Goal: Task Accomplishment & Management: Use online tool/utility

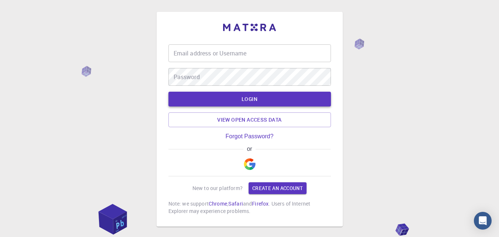
type input "[EMAIL_ADDRESS][DOMAIN_NAME]"
click at [261, 101] on button "LOGIN" at bounding box center [249, 99] width 162 height 15
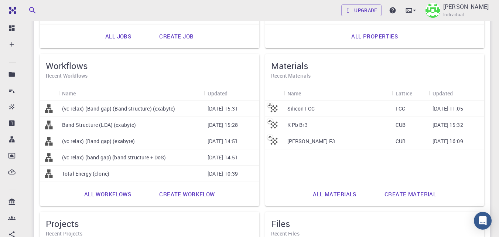
scroll to position [192, 0]
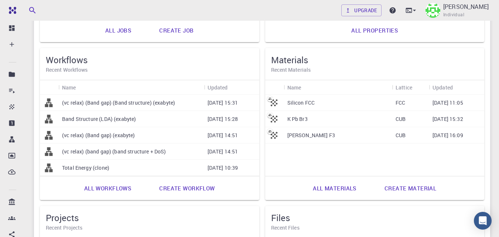
click at [348, 192] on link "All materials" at bounding box center [334, 188] width 60 height 18
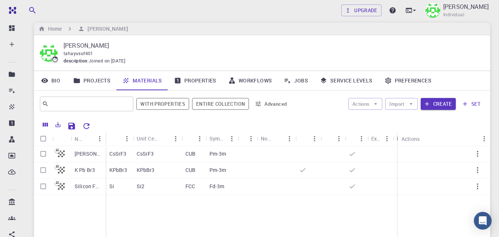
scroll to position [11, 0]
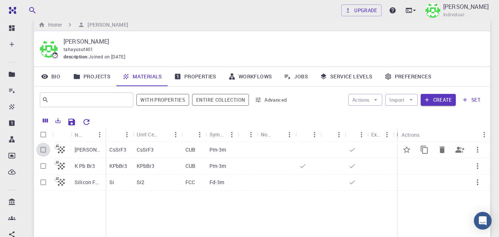
click at [45, 150] on input "Select row" at bounding box center [43, 149] width 14 height 14
checkbox input "true"
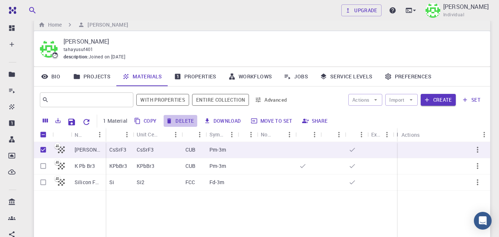
click at [185, 122] on button "Delete" at bounding box center [179, 121] width 33 height 12
checkbox input "false"
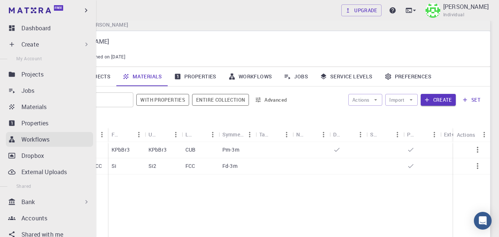
click at [45, 136] on p "Workflows" at bounding box center [35, 139] width 28 height 9
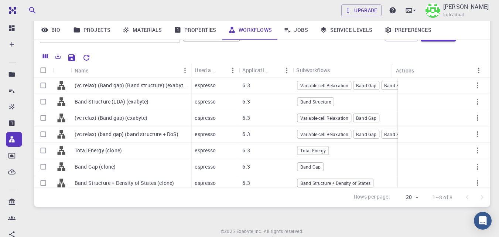
click at [45, 69] on input "Select all rows" at bounding box center [43, 70] width 14 height 14
checkbox input "true"
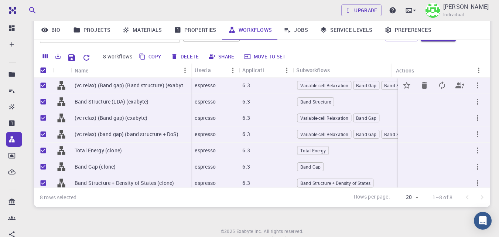
checkbox input "true"
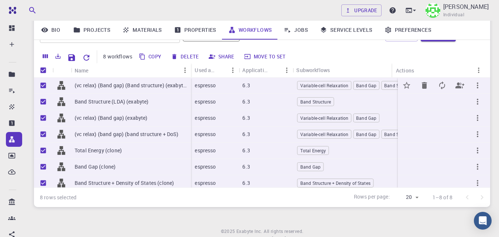
checkbox input "true"
click at [183, 57] on button "Delete" at bounding box center [185, 57] width 33 height 12
click at [186, 56] on button "Delete" at bounding box center [185, 57] width 33 height 12
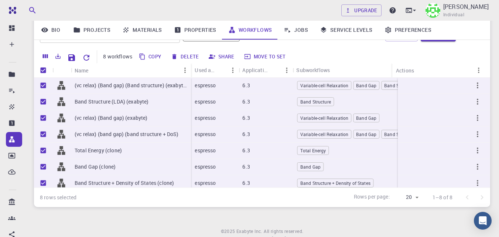
click at [187, 58] on button "Delete" at bounding box center [185, 57] width 33 height 12
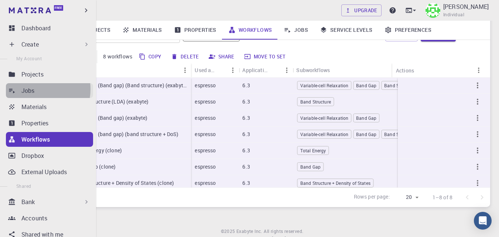
click at [31, 89] on p "Jobs" at bounding box center [27, 90] width 13 height 9
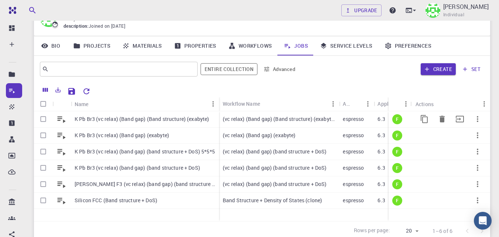
scroll to position [75, 0]
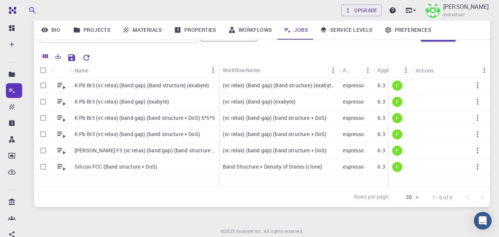
click at [43, 68] on input "Select all rows" at bounding box center [43, 70] width 14 height 14
checkbox input "true"
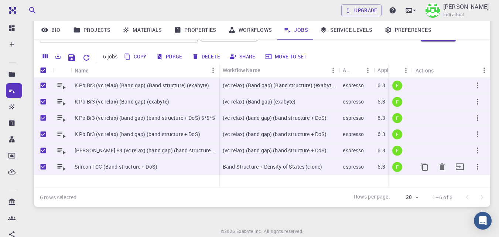
checkbox input "true"
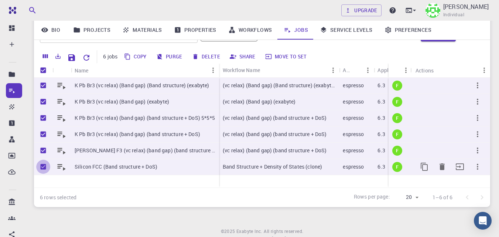
click at [42, 166] on input "Unselect row" at bounding box center [43, 166] width 14 height 14
checkbox input "false"
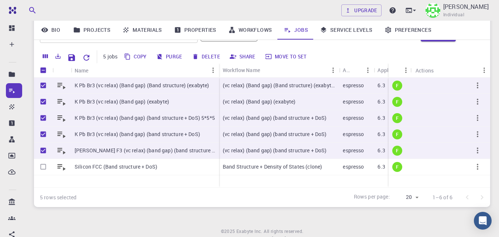
click at [214, 56] on button "Delete" at bounding box center [206, 57] width 33 height 12
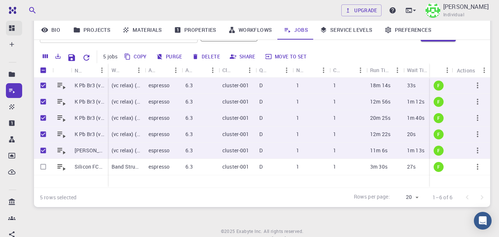
checkbox input "false"
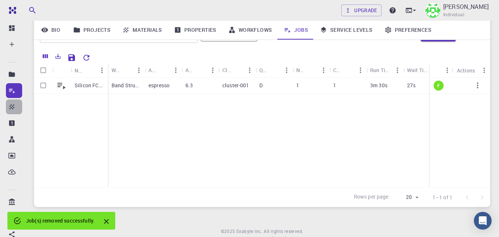
click at [16, 109] on link "Materials" at bounding box center [14, 106] width 16 height 15
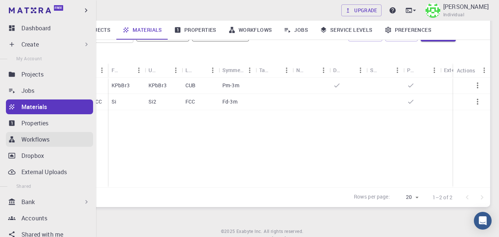
click at [32, 137] on p "Workflows" at bounding box center [35, 139] width 28 height 9
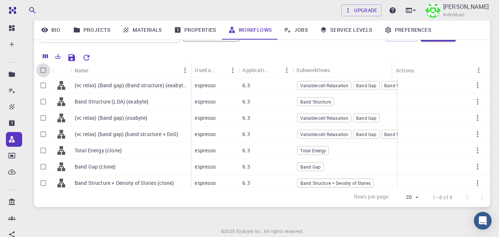
click at [42, 70] on input "Select all rows" at bounding box center [43, 70] width 14 height 14
checkbox input "true"
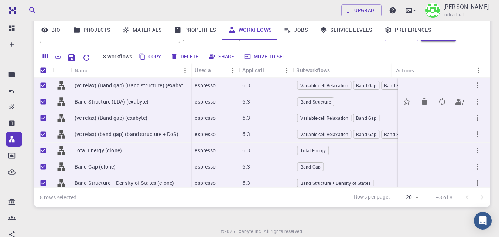
checkbox input "true"
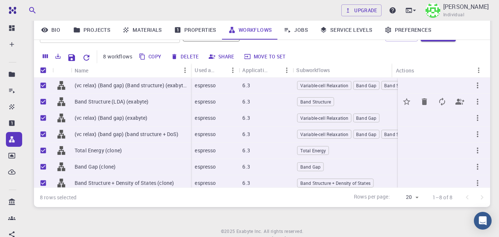
checkbox input "true"
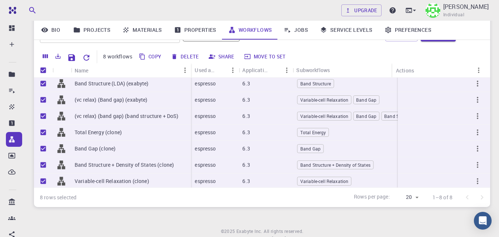
scroll to position [26, 0]
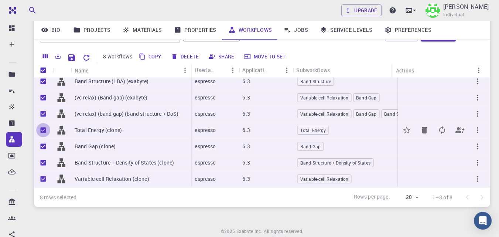
click at [41, 124] on input "Unselect row" at bounding box center [43, 130] width 14 height 14
checkbox input "false"
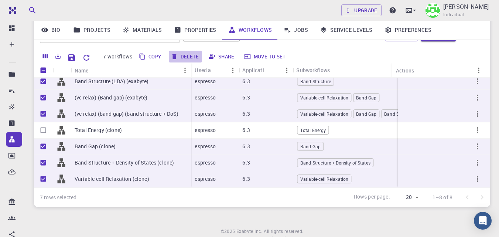
click at [180, 58] on button "Delete" at bounding box center [185, 57] width 33 height 12
click at [192, 56] on button "Delete" at bounding box center [185, 57] width 33 height 12
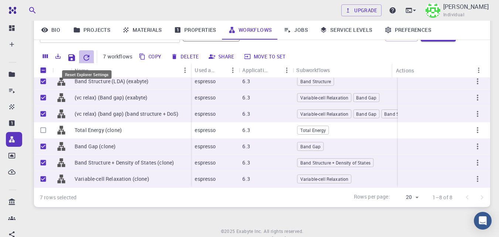
click at [88, 56] on icon "Reset Explorer Settings" at bounding box center [86, 58] width 6 height 6
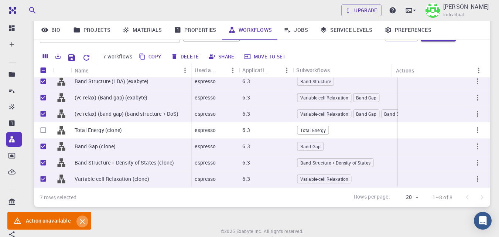
click at [83, 221] on icon "Close" at bounding box center [82, 221] width 8 height 8
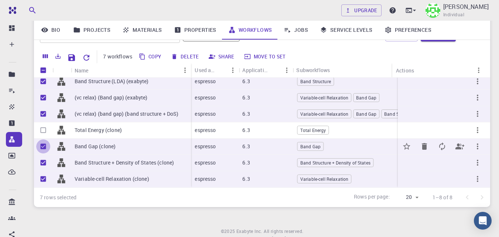
click at [44, 143] on input "Unselect row" at bounding box center [43, 146] width 14 height 14
checkbox input "false"
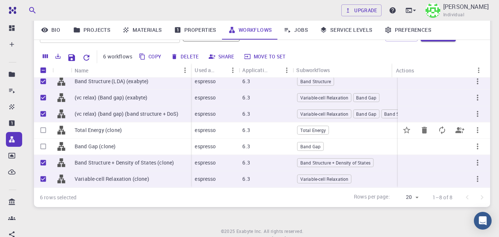
click at [42, 124] on input "Select row" at bounding box center [43, 130] width 14 height 14
checkbox input "true"
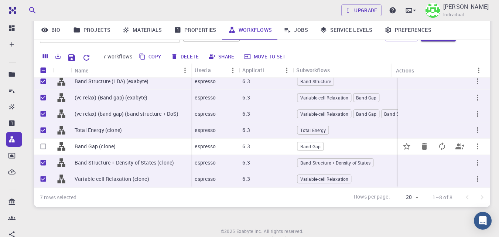
drag, startPoint x: 42, startPoint y: 137, endPoint x: 46, endPoint y: 148, distance: 11.9
click at [41, 139] on input "Select row" at bounding box center [43, 146] width 14 height 14
checkbox input "true"
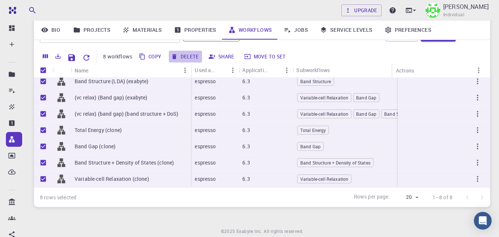
click at [189, 58] on button "Delete" at bounding box center [185, 57] width 33 height 12
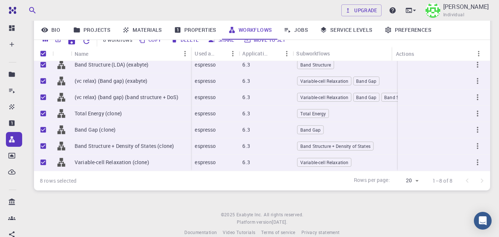
scroll to position [65, 0]
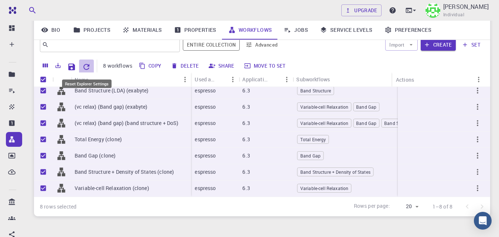
click at [85, 66] on icon "Reset Explorer Settings" at bounding box center [86, 66] width 9 height 9
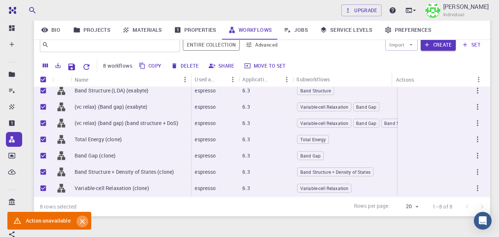
click at [80, 222] on icon "Close" at bounding box center [82, 221] width 5 height 5
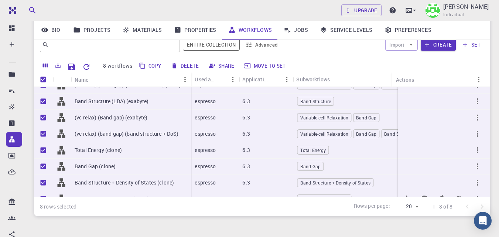
scroll to position [26, 0]
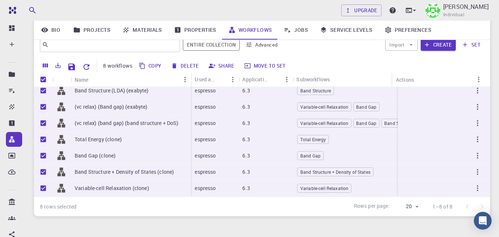
click at [42, 78] on input "Unselect all rows" at bounding box center [43, 79] width 14 height 14
checkbox input "false"
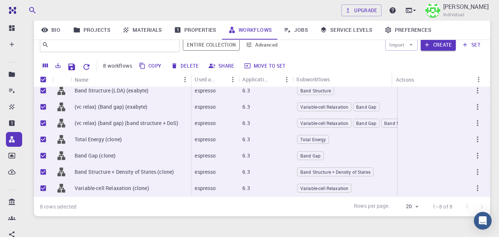
checkbox input "false"
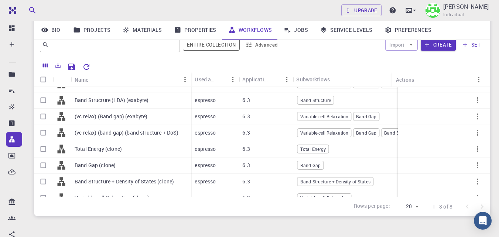
scroll to position [0, 0]
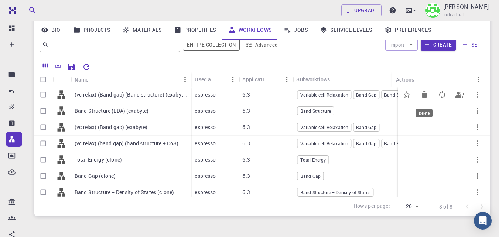
click at [421, 94] on icon "Delete" at bounding box center [423, 94] width 5 height 7
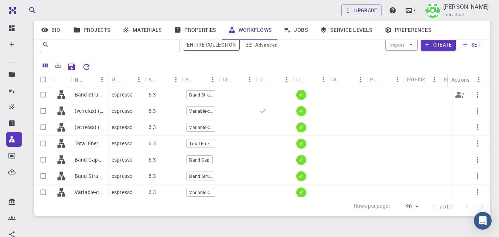
click at [474, 95] on icon "button" at bounding box center [477, 94] width 9 height 9
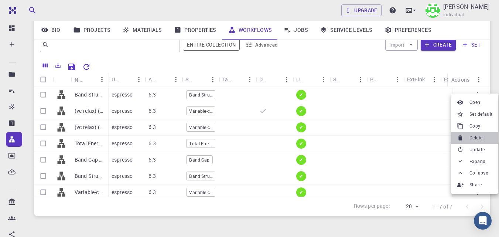
click at [478, 138] on span "Delete" at bounding box center [475, 137] width 13 height 7
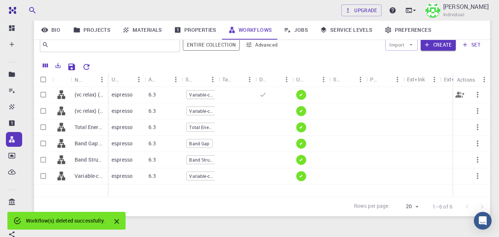
click at [476, 95] on icon "button" at bounding box center [477, 94] width 9 height 9
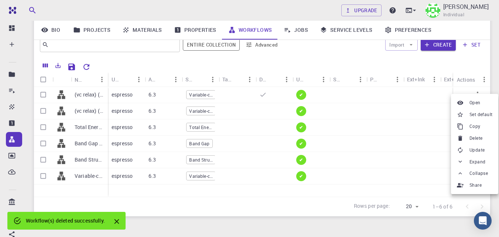
click at [471, 141] on span "Delete" at bounding box center [475, 137] width 13 height 7
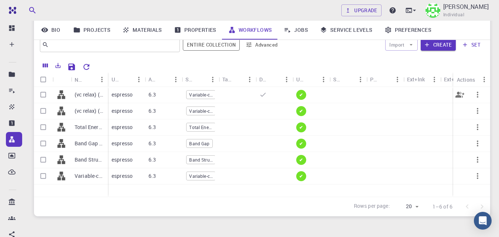
click at [478, 94] on icon "button" at bounding box center [476, 95] width 1 height 6
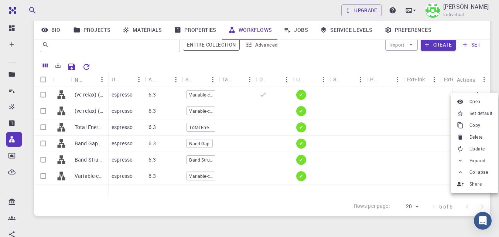
click at [478, 136] on span "Delete" at bounding box center [475, 136] width 13 height 7
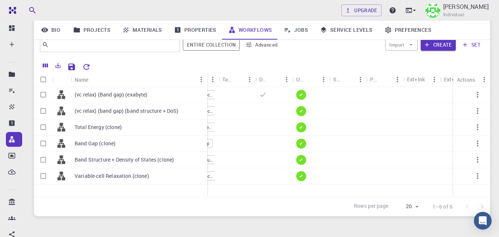
drag, startPoint x: 107, startPoint y: 77, endPoint x: 206, endPoint y: 82, distance: 99.4
click at [206, 82] on div "Name" at bounding box center [207, 79] width 7 height 14
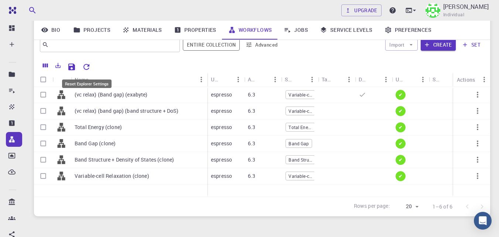
click at [87, 66] on icon "Reset Explorer Settings" at bounding box center [86, 66] width 9 height 9
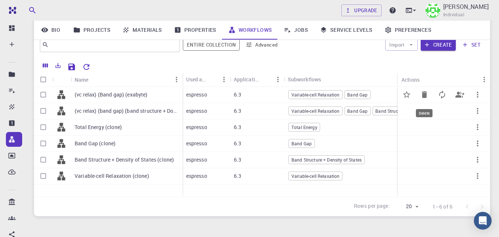
click at [425, 97] on icon "Delete" at bounding box center [423, 94] width 5 height 7
click at [424, 96] on icon "Delete" at bounding box center [423, 94] width 5 height 7
click at [425, 112] on icon "Delete" at bounding box center [423, 110] width 5 height 7
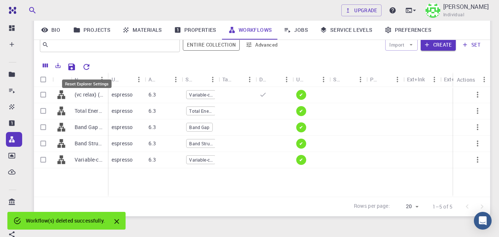
click at [85, 66] on icon "Reset Explorer Settings" at bounding box center [86, 66] width 9 height 9
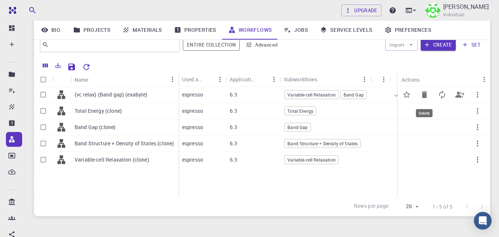
click at [426, 96] on icon "Delete" at bounding box center [423, 94] width 5 height 7
click at [89, 68] on icon "Reset Explorer Settings" at bounding box center [86, 67] width 6 height 6
click at [423, 94] on icon "Delete" at bounding box center [423, 94] width 5 height 7
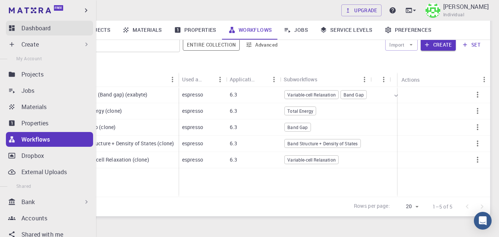
click at [21, 25] on link "Dashboard" at bounding box center [49, 28] width 87 height 15
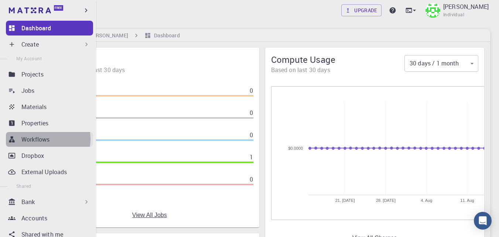
click at [41, 139] on p "Workflows" at bounding box center [35, 139] width 28 height 9
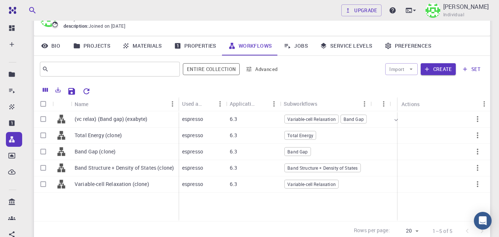
scroll to position [45, 0]
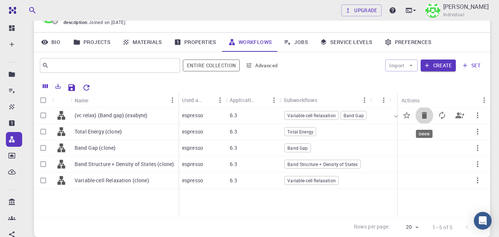
click at [424, 113] on icon "Delete" at bounding box center [424, 115] width 9 height 9
click at [423, 132] on icon "Delete" at bounding box center [423, 131] width 5 height 7
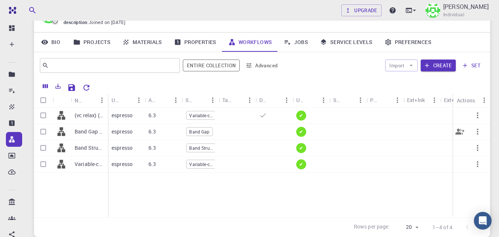
click at [481, 130] on icon "button" at bounding box center [477, 131] width 9 height 9
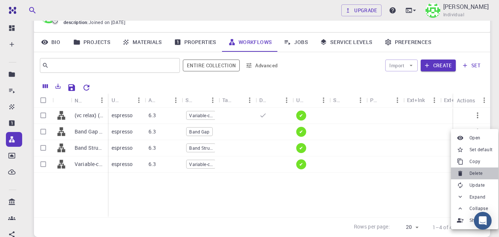
click at [480, 173] on span "Delete" at bounding box center [475, 172] width 13 height 7
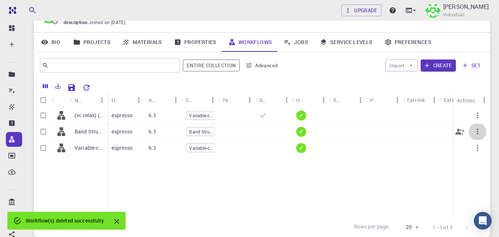
click at [477, 129] on icon "button" at bounding box center [476, 131] width 1 height 6
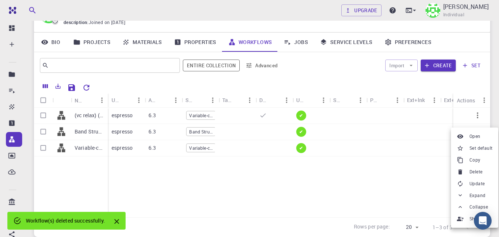
click at [477, 173] on span "Delete" at bounding box center [475, 171] width 13 height 7
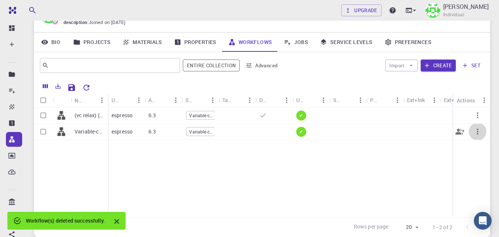
click at [476, 130] on icon "button" at bounding box center [477, 131] width 9 height 9
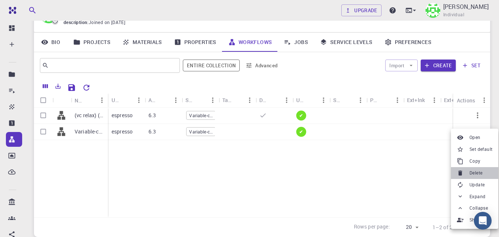
click at [474, 172] on span "Delete" at bounding box center [475, 172] width 13 height 7
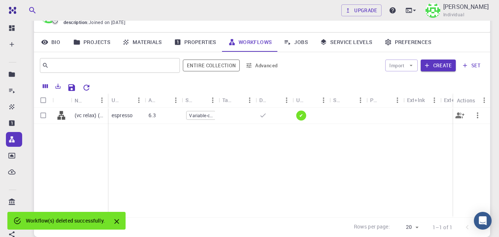
click at [475, 118] on icon "button" at bounding box center [477, 115] width 9 height 9
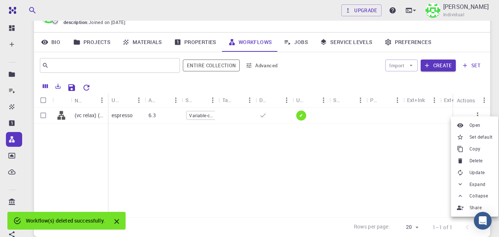
click at [477, 162] on span "Delete" at bounding box center [475, 160] width 13 height 7
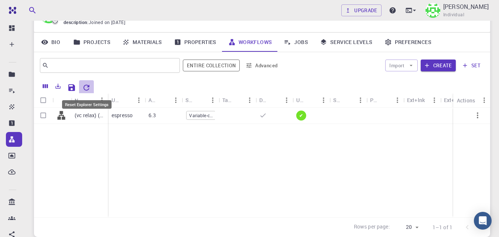
click at [86, 83] on icon "Reset Explorer Settings" at bounding box center [86, 87] width 9 height 9
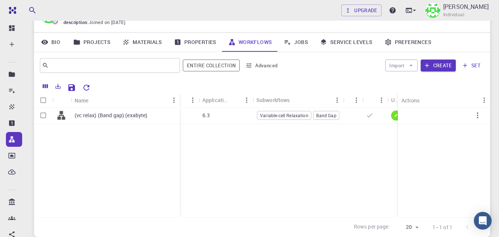
drag, startPoint x: 149, startPoint y: 100, endPoint x: 178, endPoint y: 107, distance: 29.6
click at [178, 107] on div "Name" at bounding box center [180, 100] width 7 height 14
click at [274, 169] on div "(vc relax) (Band gap) (exabyte) espresso 6.3 Variable-cell Relaxation Band Gap ✔" at bounding box center [338, 162] width 608 height 110
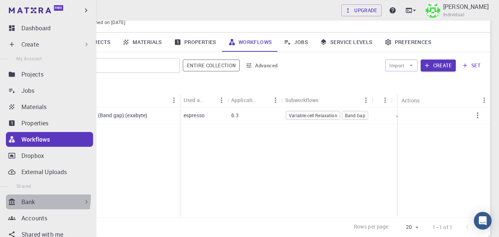
click at [35, 197] on div "Bank" at bounding box center [55, 201] width 69 height 9
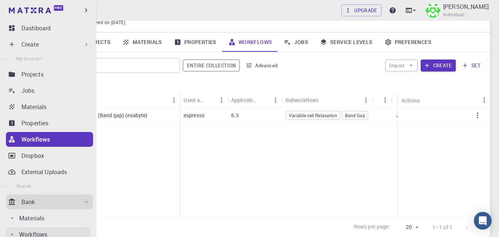
click at [35, 231] on p "Workflows" at bounding box center [33, 234] width 28 height 9
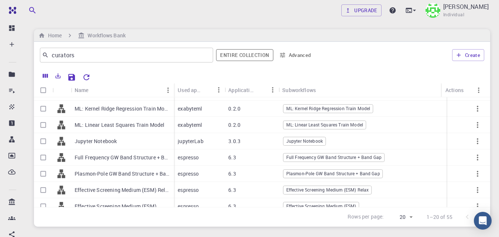
scroll to position [221, 0]
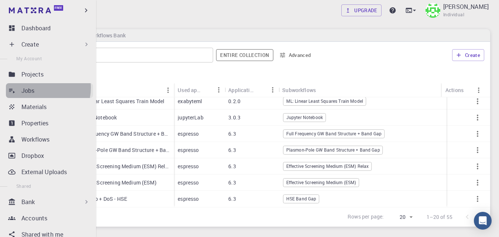
click at [35, 87] on div "Jobs" at bounding box center [57, 90] width 72 height 9
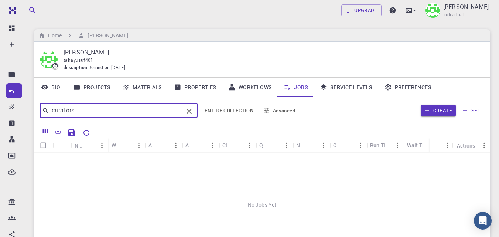
drag, startPoint x: 138, startPoint y: 108, endPoint x: 0, endPoint y: 104, distance: 138.4
click at [0, 104] on div "Free Dashboard Create New Job New Material Create Material Upload File Import f…" at bounding box center [249, 169] width 499 height 339
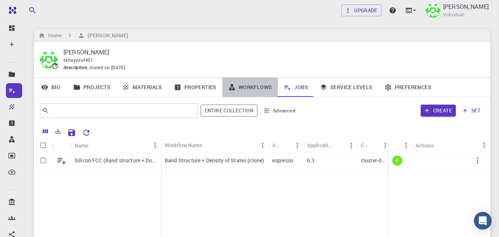
click at [260, 87] on link "Workflows" at bounding box center [250, 87] width 56 height 19
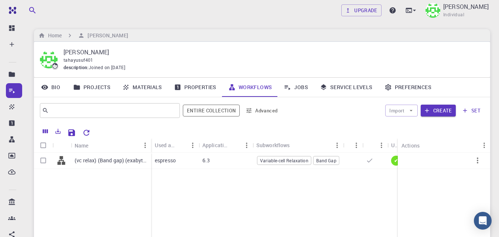
click at [150, 83] on link "Materials" at bounding box center [142, 87] width 52 height 19
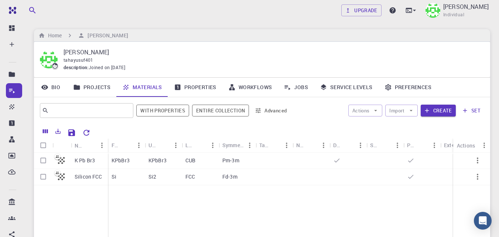
click at [302, 89] on link "Jobs" at bounding box center [296, 87] width 36 height 19
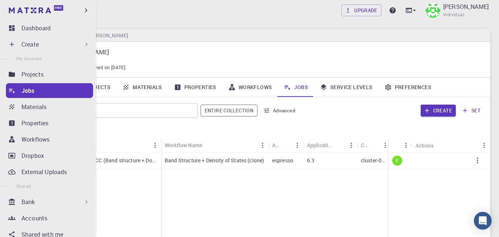
click at [83, 202] on icon at bounding box center [86, 201] width 7 height 7
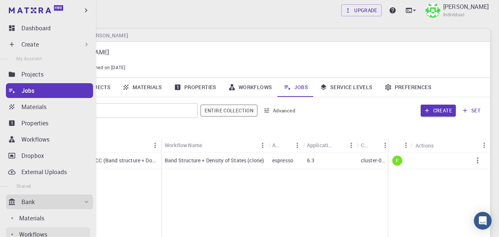
click at [32, 232] on p "Workflows" at bounding box center [33, 234] width 28 height 9
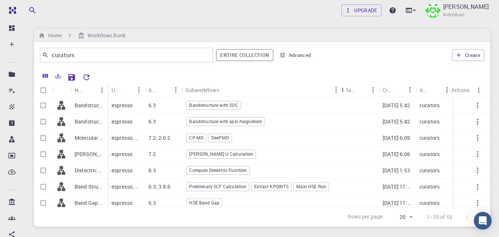
drag, startPoint x: 216, startPoint y: 89, endPoint x: 340, endPoint y: 95, distance: 123.4
click at [340, 95] on div "Subworkflows" at bounding box center [342, 90] width 7 height 14
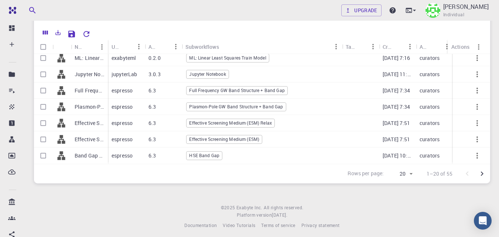
scroll to position [30, 0]
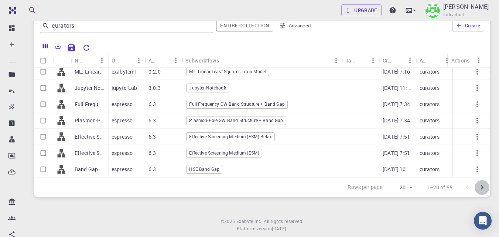
click at [482, 188] on icon "Go to next page" at bounding box center [481, 187] width 9 height 9
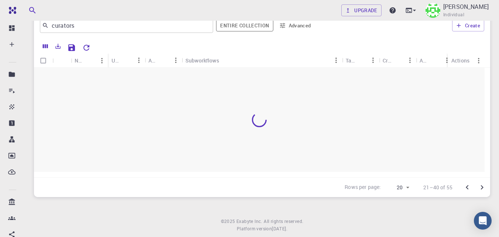
scroll to position [0, 0]
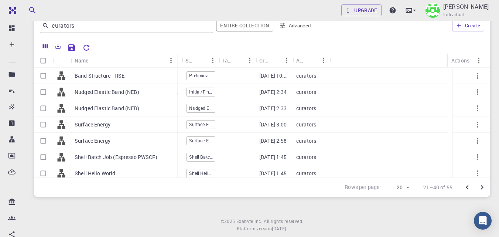
drag, startPoint x: 107, startPoint y: 59, endPoint x: 176, endPoint y: 62, distance: 69.1
click at [176, 62] on div "Name" at bounding box center [177, 60] width 7 height 14
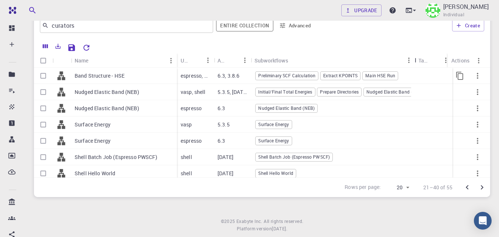
drag, startPoint x: 289, startPoint y: 58, endPoint x: 377, endPoint y: 109, distance: 102.4
click at [416, 71] on div "Name Used application Application Version Subworkflows Tags Created Account Act…" at bounding box center [262, 115] width 456 height 124
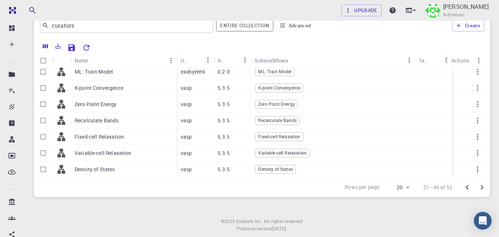
scroll to position [221, 0]
click at [484, 186] on icon "Go to next page" at bounding box center [481, 187] width 9 height 9
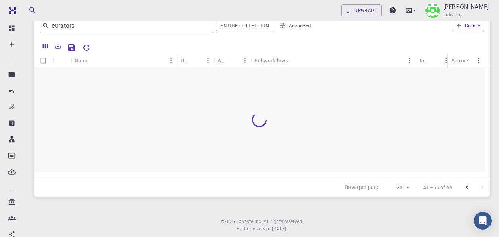
scroll to position [0, 0]
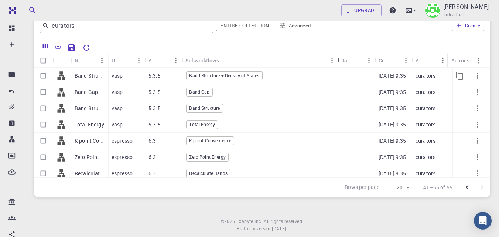
drag, startPoint x: 220, startPoint y: 59, endPoint x: 339, endPoint y: 73, distance: 120.0
click at [339, 73] on div "Name Used application Application Version Subworkflows Tags Created Account Act…" at bounding box center [262, 115] width 456 height 124
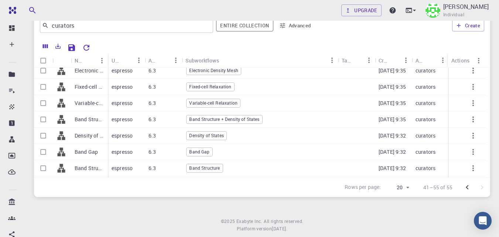
scroll to position [108, 0]
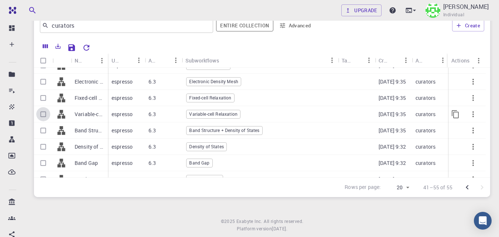
click at [44, 116] on input "Select row" at bounding box center [43, 114] width 14 height 14
checkbox input "true"
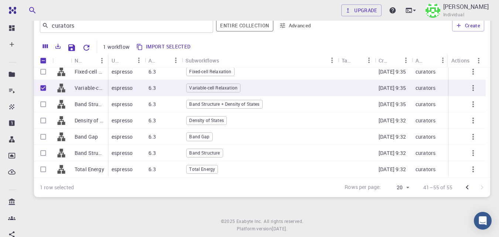
scroll to position [140, 0]
click at [42, 162] on input "Select row" at bounding box center [43, 169] width 14 height 14
checkbox input "true"
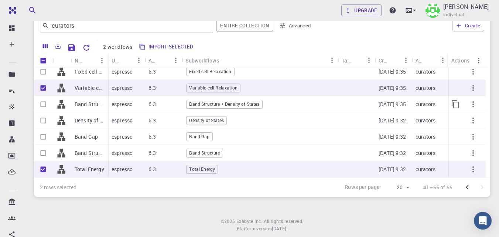
click at [46, 99] on input "Select row" at bounding box center [43, 104] width 14 height 14
checkbox input "true"
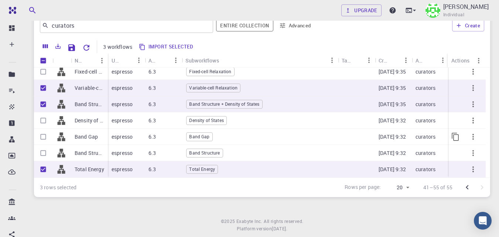
click at [43, 130] on input "Select row" at bounding box center [43, 137] width 14 height 14
checkbox input "true"
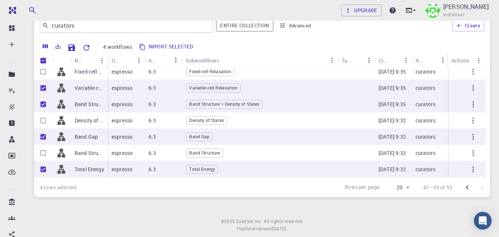
click at [175, 48] on button "Import selected" at bounding box center [167, 47] width 60 height 12
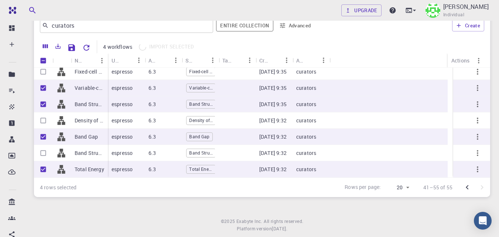
scroll to position [134, 0]
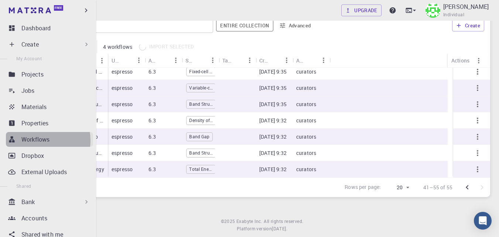
click at [37, 140] on p "Workflows" at bounding box center [35, 139] width 28 height 9
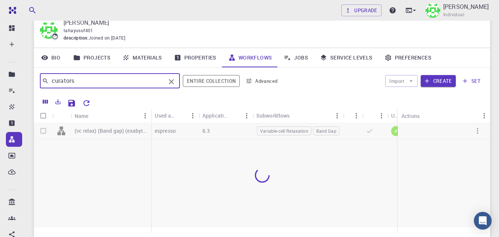
drag, startPoint x: 91, startPoint y: 84, endPoint x: 34, endPoint y: 84, distance: 56.8
click at [34, 84] on div "curators ​ Entire collection Advanced Import Create set" at bounding box center [262, 81] width 456 height 27
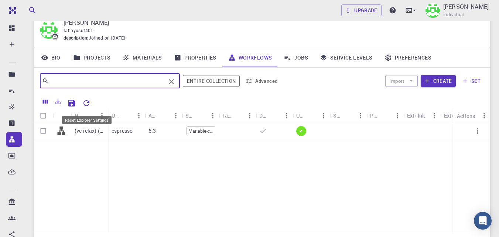
click at [89, 102] on icon "Reset Explorer Settings" at bounding box center [86, 103] width 6 height 6
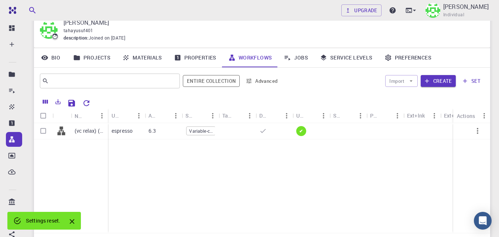
click at [72, 221] on icon "Close" at bounding box center [72, 221] width 5 height 5
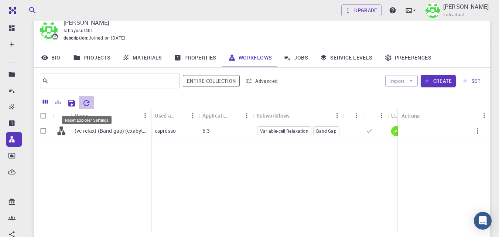
click at [87, 103] on icon "Reset Explorer Settings" at bounding box center [86, 103] width 9 height 9
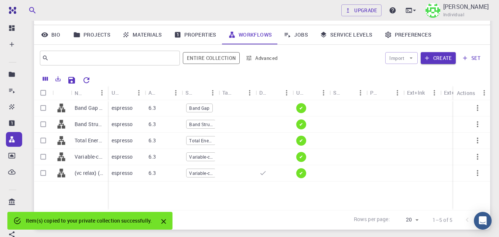
scroll to position [60, 0]
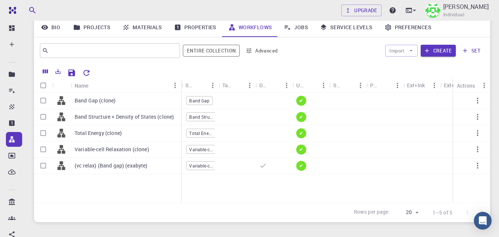
drag, startPoint x: 107, startPoint y: 82, endPoint x: 42, endPoint y: 168, distance: 107.3
click at [180, 92] on div "Name" at bounding box center [181, 85] width 7 height 14
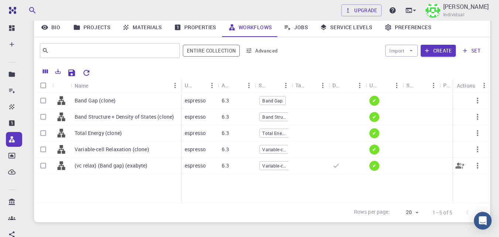
drag, startPoint x: 42, startPoint y: 168, endPoint x: 99, endPoint y: 188, distance: 60.5
click at [42, 167] on input "Select row" at bounding box center [43, 165] width 14 height 14
checkbox input "true"
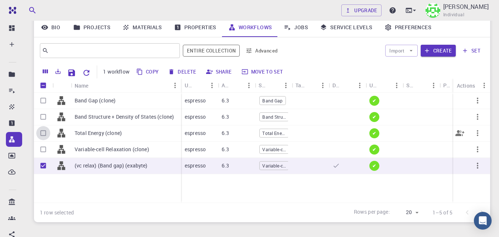
click at [42, 133] on input "Select row" at bounding box center [43, 133] width 14 height 14
checkbox input "true"
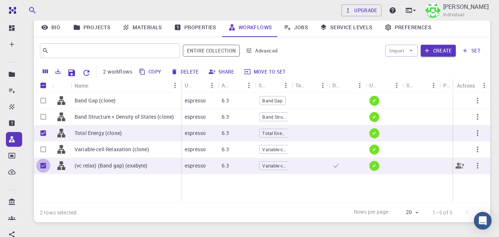
click at [42, 165] on input "Unselect row" at bounding box center [43, 165] width 14 height 14
checkbox input "false"
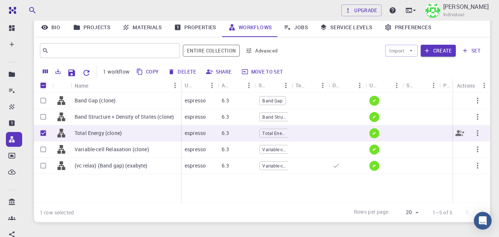
click at [476, 134] on icon "button" at bounding box center [477, 132] width 9 height 9
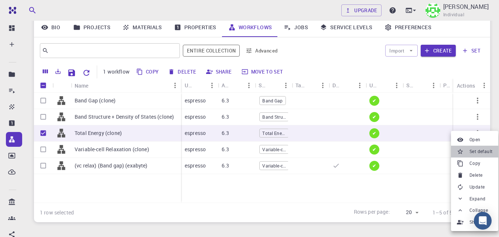
click at [484, 153] on span "Set default" at bounding box center [480, 151] width 23 height 7
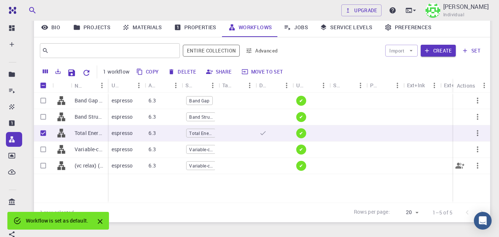
click at [476, 167] on icon "button" at bounding box center [477, 165] width 9 height 9
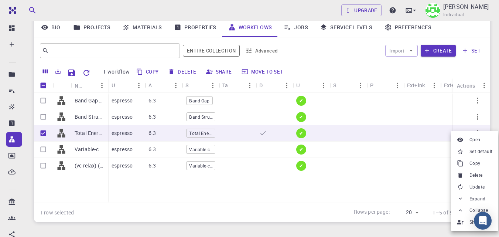
click at [379, 195] on div at bounding box center [249, 118] width 499 height 237
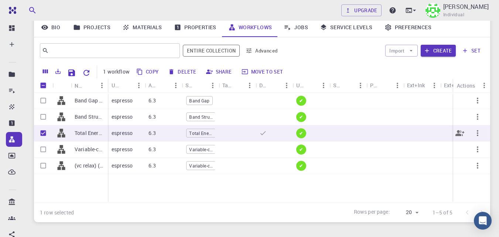
click at [42, 131] on input "Unselect row" at bounding box center [43, 133] width 14 height 14
checkbox input "false"
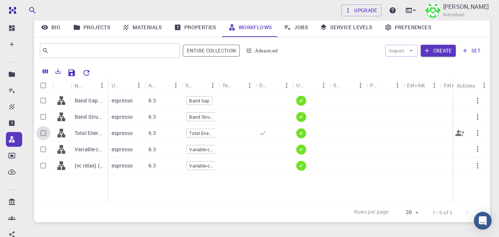
click at [42, 133] on input "Select row" at bounding box center [43, 133] width 14 height 14
checkbox input "true"
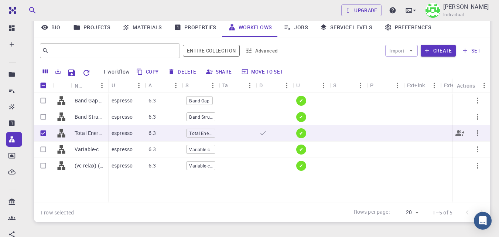
click at [42, 133] on input "Unselect row" at bounding box center [43, 133] width 14 height 14
checkbox input "false"
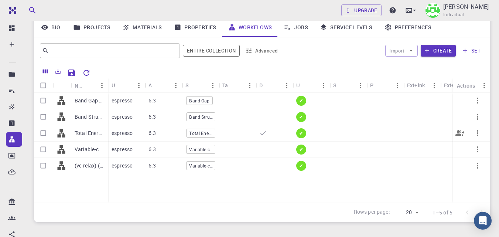
checkbox input "false"
click at [44, 162] on input "Select row" at bounding box center [43, 165] width 14 height 14
checkbox input "true"
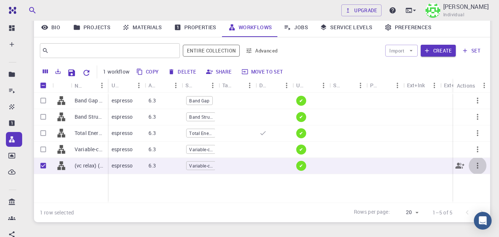
click at [474, 167] on icon "button" at bounding box center [477, 165] width 9 height 9
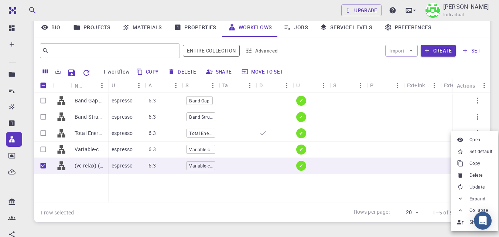
click at [475, 175] on span "Delete" at bounding box center [475, 174] width 13 height 7
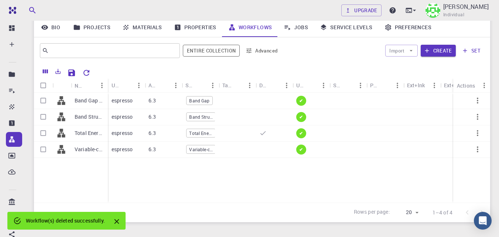
checkbox input "false"
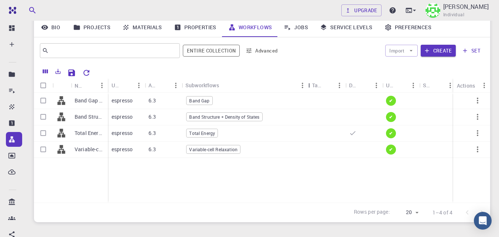
drag, startPoint x: 221, startPoint y: 86, endPoint x: 311, endPoint y: 90, distance: 89.8
click at [311, 90] on div "Subworkflows" at bounding box center [308, 85] width 7 height 14
drag, startPoint x: 107, startPoint y: 83, endPoint x: 185, endPoint y: 89, distance: 77.7
click at [185, 89] on div "Name" at bounding box center [185, 85] width 7 height 14
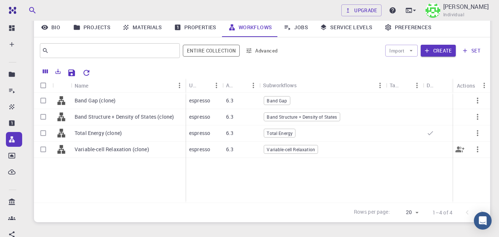
click at [42, 150] on input "Select row" at bounding box center [43, 149] width 14 height 14
checkbox input "true"
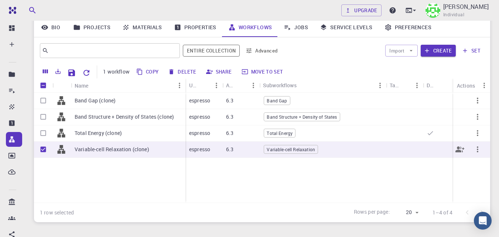
checkbox input "true"
click at [41, 147] on input "Unselect row" at bounding box center [43, 149] width 14 height 14
checkbox input "false"
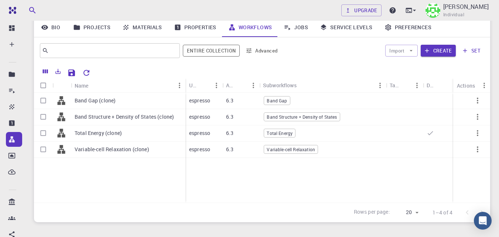
click at [61, 176] on div "Band Gap (clone) Band Structure + Density of States (clone) Total Energy (clone…" at bounding box center [109, 148] width 151 height 110
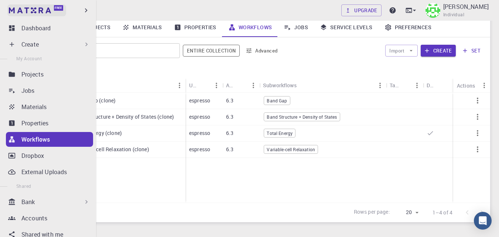
click at [12, 9] on img at bounding box center [14, 10] width 10 height 7
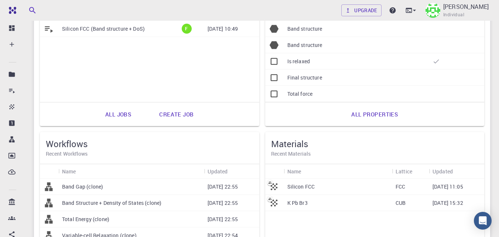
scroll to position [134, 0]
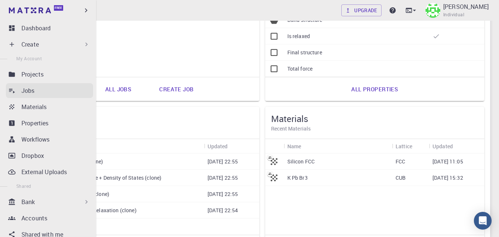
click at [25, 93] on p "Jobs" at bounding box center [27, 90] width 13 height 9
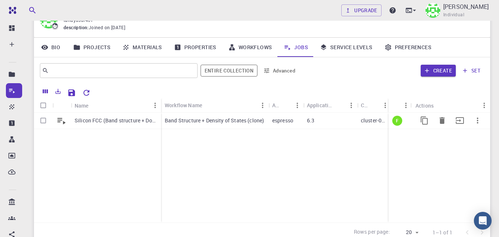
scroll to position [28, 0]
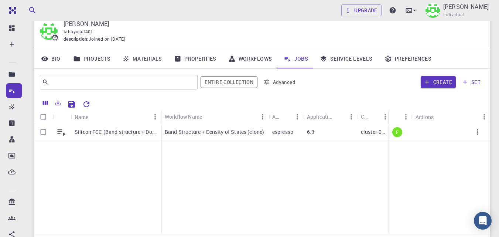
click at [151, 54] on link "Materials" at bounding box center [142, 58] width 52 height 19
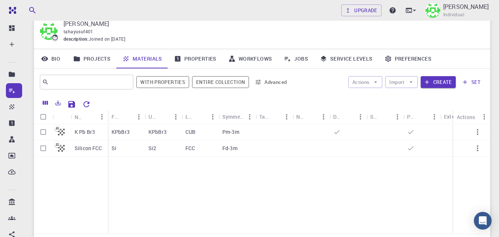
click at [259, 57] on link "Workflows" at bounding box center [250, 58] width 56 height 19
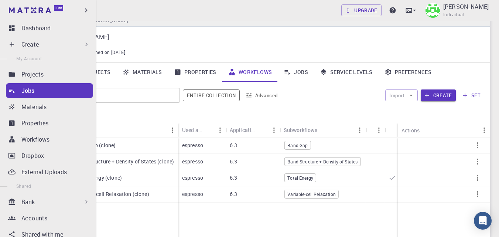
scroll to position [37, 0]
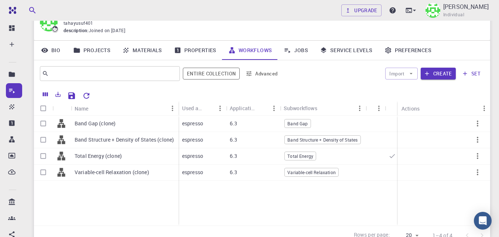
click at [462, 36] on div "Taha Yusuf tahayusuf401 description : Joined on Aug 11, 2025" at bounding box center [262, 22] width 456 height 35
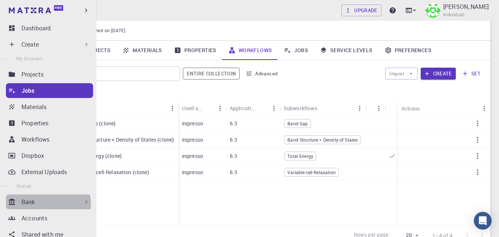
click at [46, 203] on div "Bank" at bounding box center [55, 201] width 69 height 9
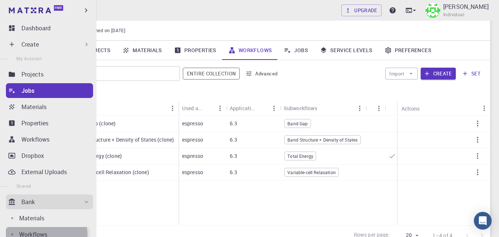
click at [41, 234] on p "Workflows" at bounding box center [33, 234] width 28 height 9
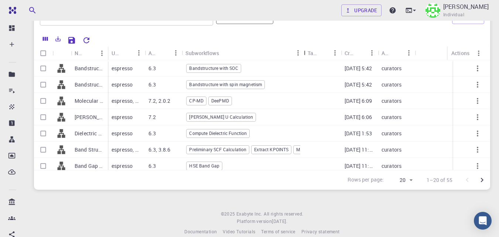
drag, startPoint x: 217, startPoint y: 49, endPoint x: 302, endPoint y: 51, distance: 85.3
click at [302, 51] on div "Subworkflows" at bounding box center [304, 53] width 7 height 14
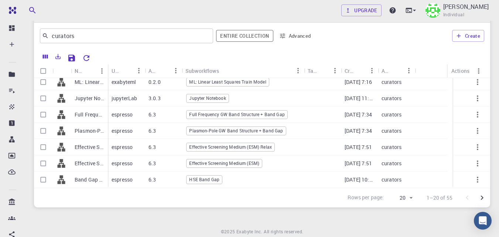
scroll to position [20, 0]
click at [481, 197] on icon "Go to next page" at bounding box center [481, 196] width 9 height 9
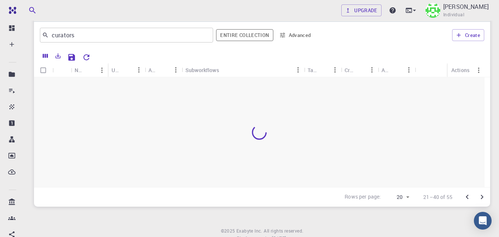
scroll to position [0, 0]
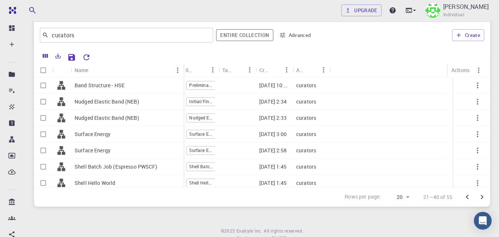
drag, startPoint x: 106, startPoint y: 65, endPoint x: 181, endPoint y: 73, distance: 76.1
click at [181, 73] on div "Name" at bounding box center [183, 70] width 7 height 14
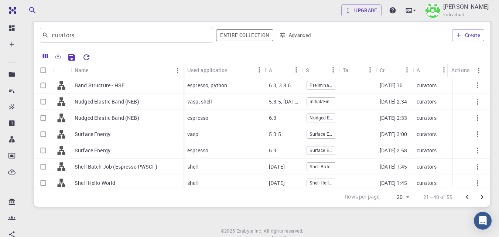
drag, startPoint x: 220, startPoint y: 69, endPoint x: 265, endPoint y: 75, distance: 45.0
click at [265, 75] on div "Used application" at bounding box center [265, 70] width 7 height 14
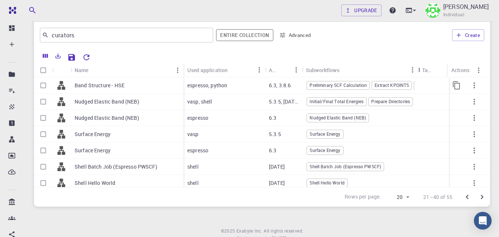
drag, startPoint x: 405, startPoint y: 77, endPoint x: 417, endPoint y: 80, distance: 12.1
click at [417, 80] on div "Name Used application Application Version Subworkflows Tags Created Account Act…" at bounding box center [262, 125] width 456 height 124
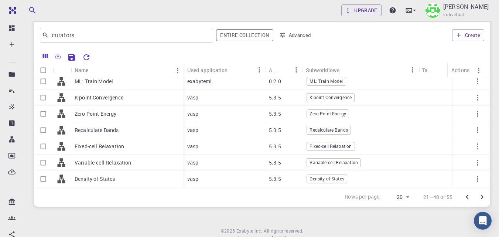
scroll to position [221, 0]
click at [480, 197] on icon "Go to next page" at bounding box center [481, 196] width 9 height 9
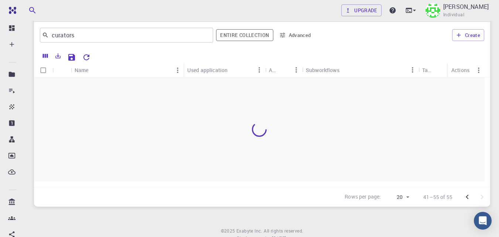
scroll to position [0, 0]
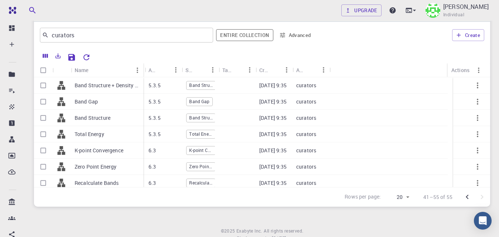
drag, startPoint x: 106, startPoint y: 65, endPoint x: 141, endPoint y: 71, distance: 35.9
click at [141, 71] on div "Name" at bounding box center [143, 70] width 7 height 14
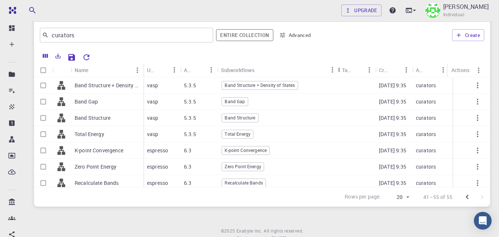
drag, startPoint x: 253, startPoint y: 67, endPoint x: 337, endPoint y: 73, distance: 84.4
click at [337, 73] on div "Subworkflows" at bounding box center [338, 70] width 7 height 14
click at [44, 135] on input "Select row" at bounding box center [43, 134] width 14 height 14
checkbox input "true"
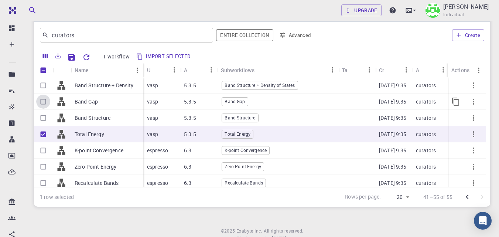
click at [42, 103] on input "Select row" at bounding box center [43, 101] width 14 height 14
checkbox input "true"
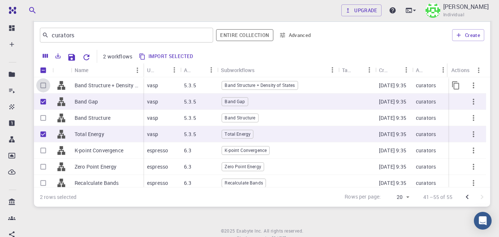
click at [44, 84] on input "Select row" at bounding box center [43, 85] width 14 height 14
checkbox input "true"
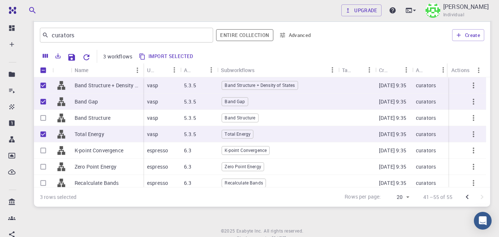
click at [172, 53] on button "Import selected" at bounding box center [167, 57] width 60 height 12
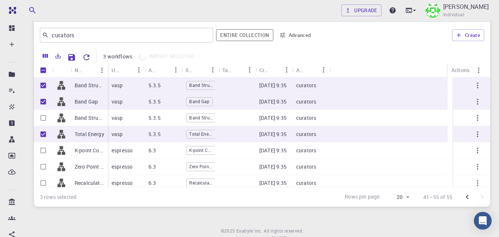
click at [466, 196] on icon "Go to previous page" at bounding box center [466, 196] width 3 height 4
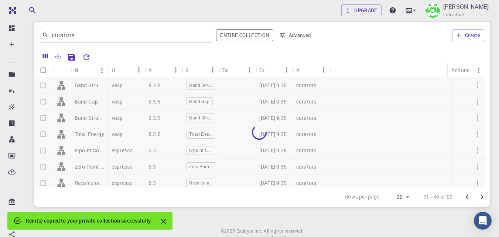
checkbox input "false"
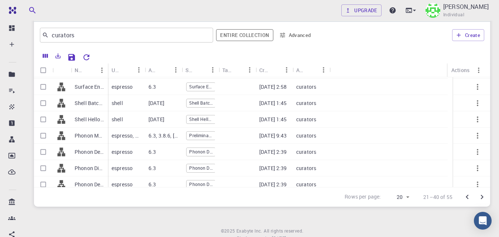
scroll to position [215, 0]
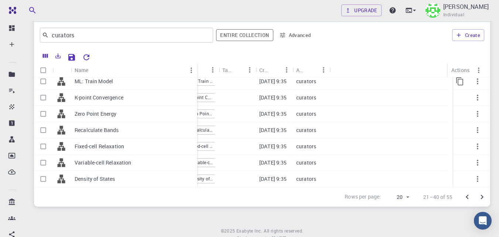
drag, startPoint x: 107, startPoint y: 70, endPoint x: 196, endPoint y: 79, distance: 89.8
click at [196, 79] on div "Name Used application Application Version Subworkflows Tags Created Account Act…" at bounding box center [262, 125] width 456 height 124
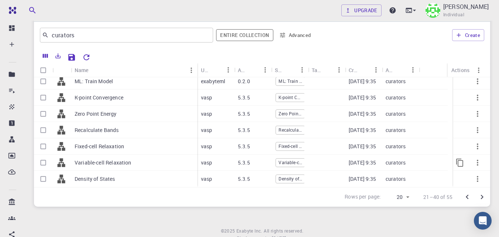
click at [45, 165] on input "Select row" at bounding box center [43, 162] width 14 height 14
checkbox input "true"
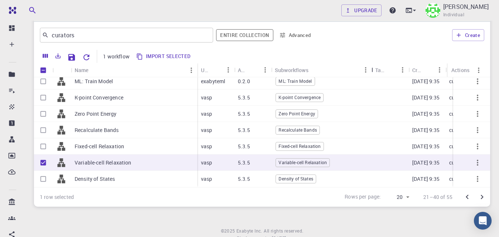
drag, startPoint x: 307, startPoint y: 66, endPoint x: 371, endPoint y: 70, distance: 63.6
click at [371, 70] on div "Subworkflows" at bounding box center [371, 70] width 7 height 14
drag, startPoint x: 160, startPoint y: 54, endPoint x: 339, endPoint y: 79, distance: 181.1
click at [160, 54] on button "Import selected" at bounding box center [164, 57] width 60 height 12
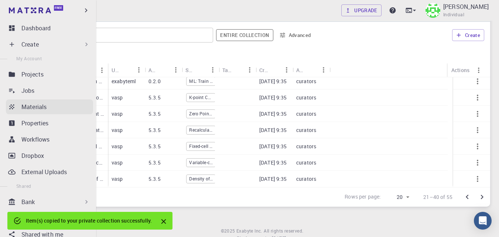
checkbox input "false"
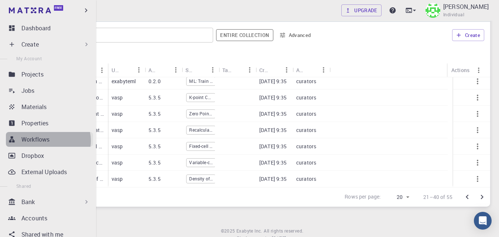
click at [48, 140] on p "Workflows" at bounding box center [35, 139] width 28 height 9
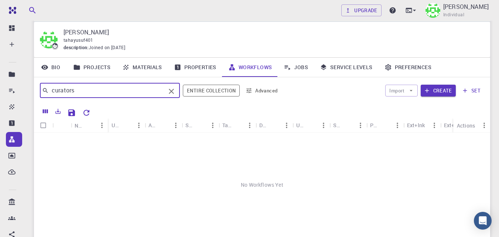
drag, startPoint x: 105, startPoint y: 92, endPoint x: 39, endPoint y: 83, distance: 65.9
click at [39, 83] on div "curators ​ Entire collection Advanced Import Create set" at bounding box center [262, 90] width 456 height 27
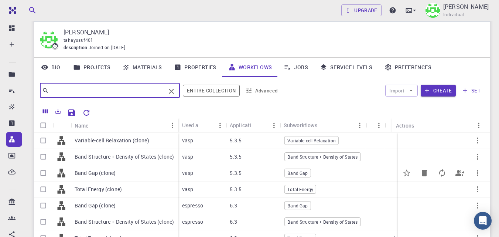
scroll to position [26, 0]
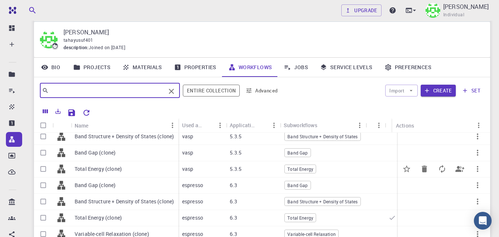
click at [43, 164] on input "Select row" at bounding box center [43, 169] width 14 height 14
checkbox input "true"
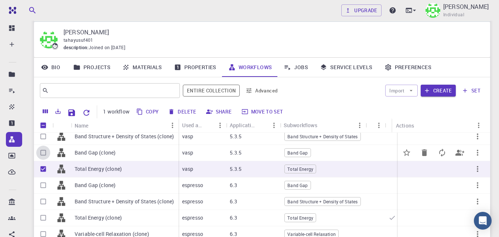
click at [44, 147] on input "Select row" at bounding box center [43, 152] width 14 height 14
checkbox input "true"
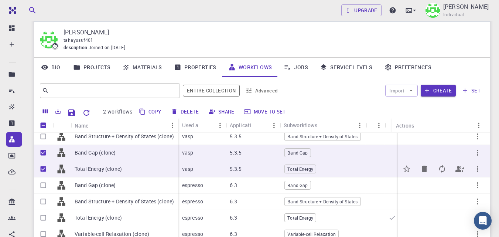
click at [43, 162] on input "Unselect row" at bounding box center [43, 169] width 14 height 14
checkbox input "false"
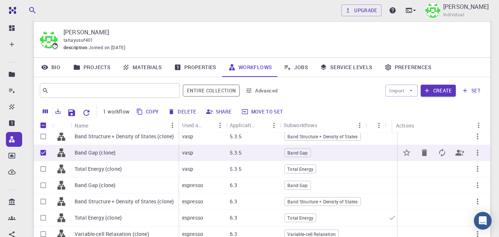
click at [43, 147] on input "Unselect row" at bounding box center [43, 152] width 14 height 14
checkbox input "false"
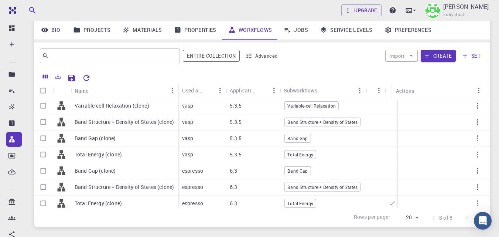
scroll to position [102, 0]
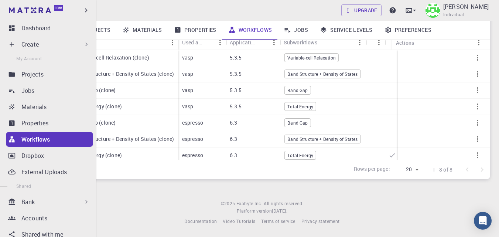
click at [41, 199] on div "Bank" at bounding box center [55, 201] width 69 height 9
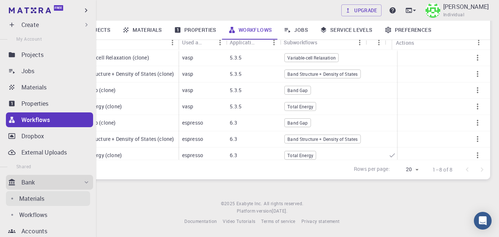
scroll to position [37, 0]
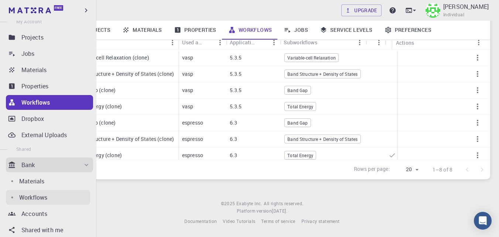
click at [48, 198] on div "Workflows" at bounding box center [54, 197] width 71 height 9
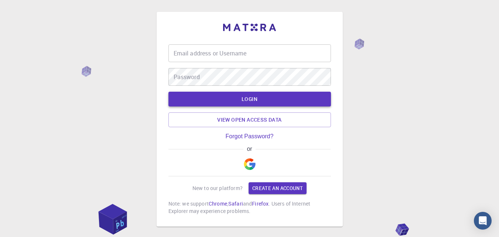
type input "[EMAIL_ADDRESS][DOMAIN_NAME]"
click at [261, 100] on button "LOGIN" at bounding box center [249, 99] width 162 height 15
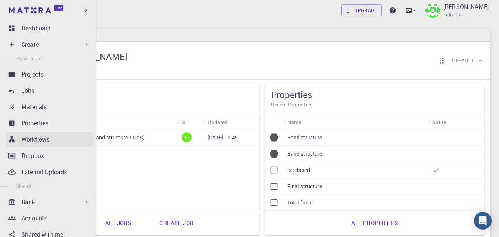
click at [54, 135] on div "Workflows" at bounding box center [57, 139] width 72 height 9
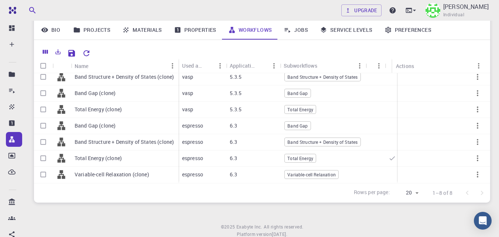
scroll to position [26, 0]
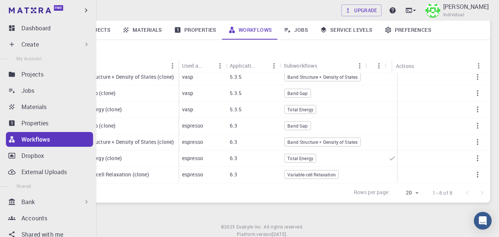
click at [38, 203] on div "Bank" at bounding box center [55, 201] width 69 height 9
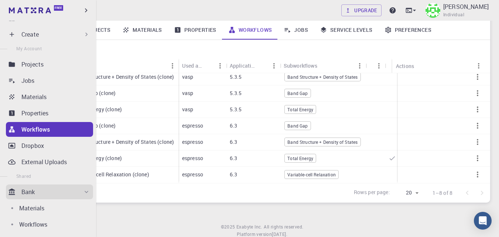
scroll to position [0, 0]
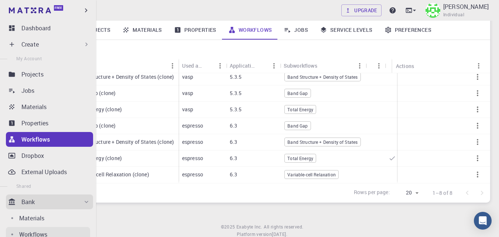
click at [36, 232] on p "Workflows" at bounding box center [33, 234] width 28 height 9
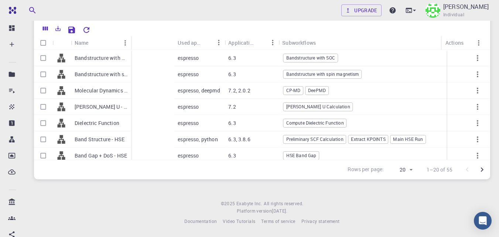
drag, startPoint x: 173, startPoint y: 40, endPoint x: 131, endPoint y: 40, distance: 42.8
click at [131, 40] on div "Name" at bounding box center [131, 42] width 7 height 14
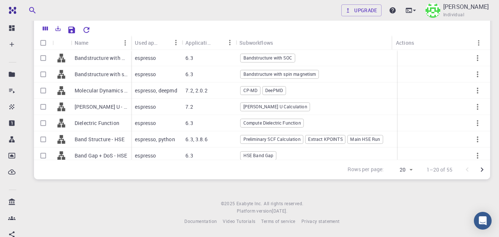
drag, startPoint x: 442, startPoint y: 39, endPoint x: 314, endPoint y: 42, distance: 127.4
click at [314, 42] on div "Name Used application Application Version Subworkflows Tags Created Account Act…" at bounding box center [262, 42] width 456 height 14
drag, startPoint x: 392, startPoint y: 43, endPoint x: 311, endPoint y: 44, distance: 80.8
click at [311, 44] on div "Name Used application Application Version Subworkflows Tags Created Account Act…" at bounding box center [262, 42] width 456 height 14
drag, startPoint x: 392, startPoint y: 43, endPoint x: 334, endPoint y: 46, distance: 57.6
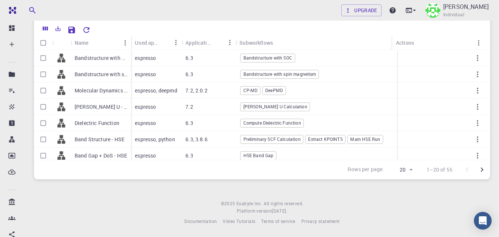
click at [334, 46] on div "Name Used application Application Version Subworkflows Tags Created Account Act…" at bounding box center [262, 42] width 456 height 14
click at [87, 28] on icon "Reset Explorer Settings" at bounding box center [86, 30] width 6 height 6
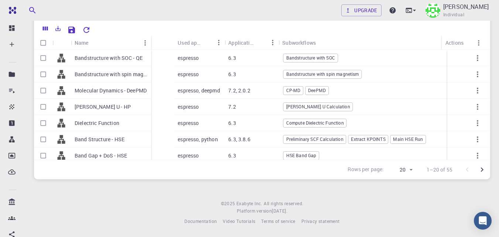
drag, startPoint x: 173, startPoint y: 39, endPoint x: 150, endPoint y: 39, distance: 22.9
click at [150, 39] on div "Name" at bounding box center [151, 42] width 7 height 14
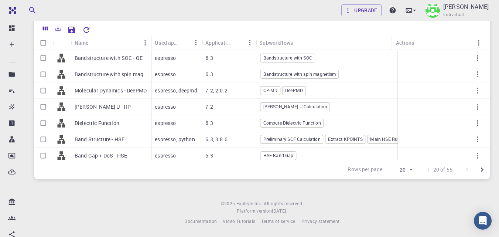
drag, startPoint x: 442, startPoint y: 41, endPoint x: 360, endPoint y: 44, distance: 82.3
click at [360, 44] on div "Name Used application Application Version Subworkflows Tags Created Account Act…" at bounding box center [262, 42] width 456 height 14
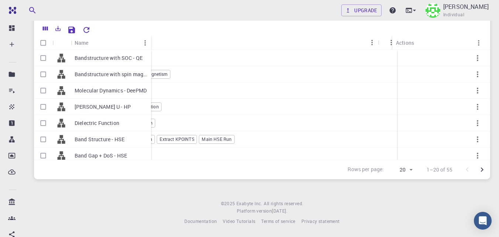
scroll to position [0, 254]
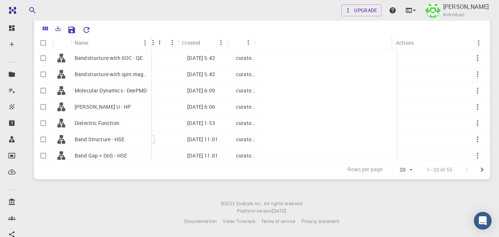
drag, startPoint x: 298, startPoint y: 41, endPoint x: 160, endPoint y: 37, distance: 138.1
click at [160, 37] on div "Subworkflows" at bounding box center [159, 42] width 7 height 14
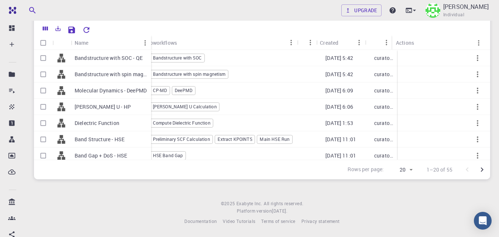
scroll to position [0, 0]
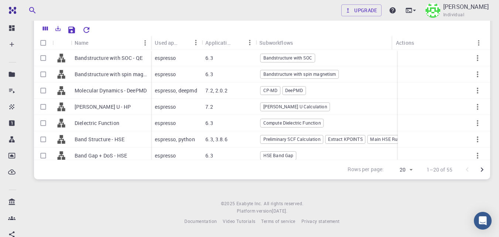
drag, startPoint x: 392, startPoint y: 42, endPoint x: 346, endPoint y: 41, distance: 46.1
click at [346, 41] on div "Name Used application Application Version Subworkflows Tags Created Account Act…" at bounding box center [262, 42] width 456 height 14
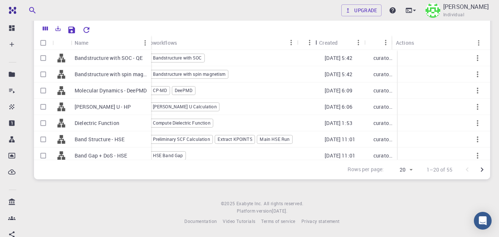
drag, startPoint x: 318, startPoint y: 38, endPoint x: 278, endPoint y: 39, distance: 39.5
click at [278, 39] on div "Used application Application Version Subworkflows Tags Created Account" at bounding box center [213, 42] width 356 height 14
drag, startPoint x: 317, startPoint y: 41, endPoint x: 255, endPoint y: 43, distance: 61.3
click at [255, 43] on div "Used application Application Version Subworkflows Tags Created Account" at bounding box center [214, 42] width 356 height 14
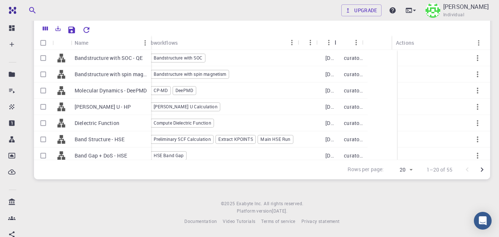
drag, startPoint x: 365, startPoint y: 41, endPoint x: 295, endPoint y: 42, distance: 69.8
click at [295, 42] on div "Used application Application Version Subworkflows Tags Created Account" at bounding box center [199, 42] width 326 height 14
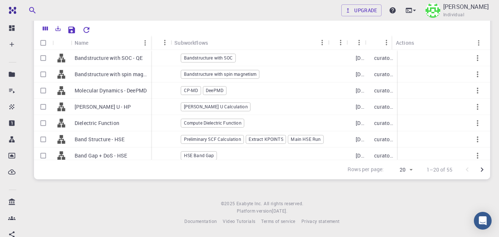
scroll to position [0, 85]
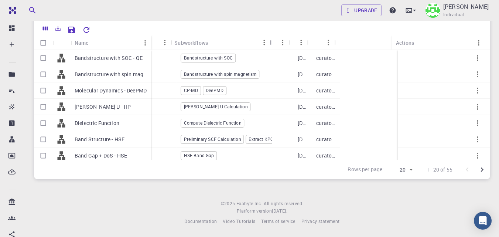
drag, startPoint x: 325, startPoint y: 40, endPoint x: 267, endPoint y: 40, distance: 57.9
click at [267, 40] on div "Subworkflows" at bounding box center [270, 42] width 7 height 14
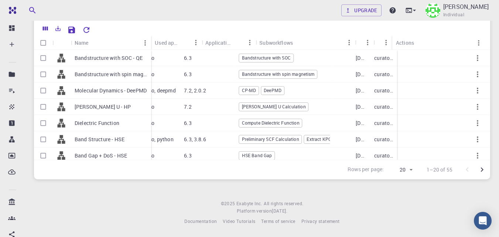
scroll to position [0, 0]
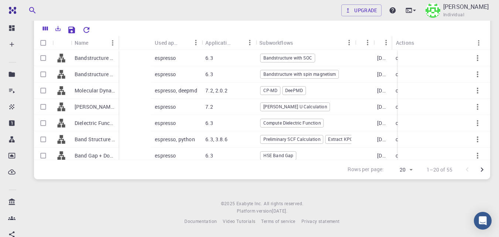
drag, startPoint x: 150, startPoint y: 37, endPoint x: 117, endPoint y: 45, distance: 33.7
click at [117, 45] on div "Name" at bounding box center [119, 42] width 7 height 14
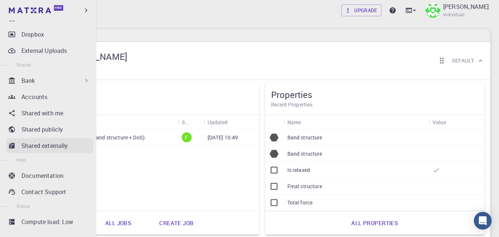
scroll to position [122, 0]
click at [52, 82] on div "Bank" at bounding box center [55, 79] width 69 height 9
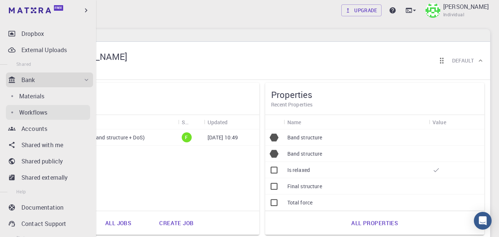
click at [44, 114] on p "Workflows" at bounding box center [33, 112] width 28 height 9
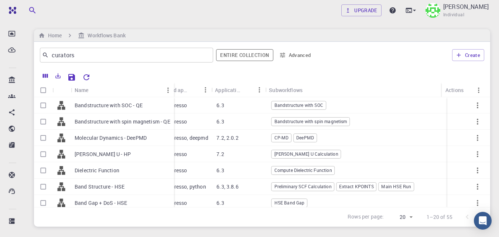
scroll to position [0, 15]
click at [480, 201] on button "button" at bounding box center [477, 203] width 18 height 18
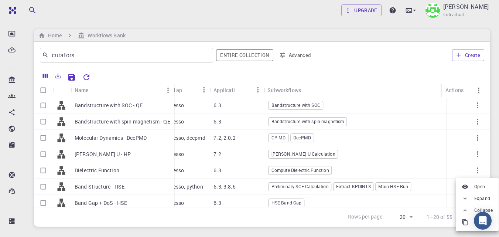
click at [492, 159] on div at bounding box center [249, 118] width 499 height 237
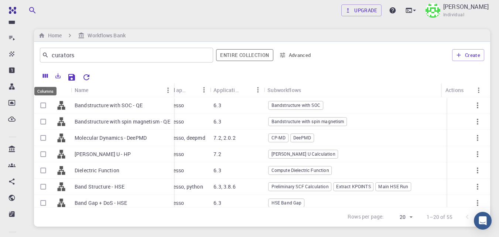
click at [44, 76] on icon "Columns" at bounding box center [45, 76] width 5 height 4
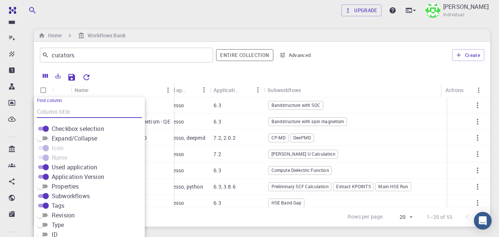
scroll to position [27, 0]
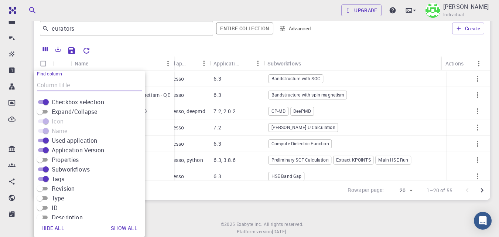
click at [388, 44] on div at bounding box center [289, 49] width 390 height 13
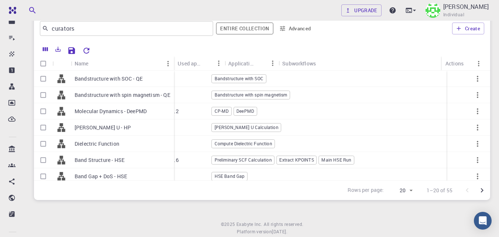
scroll to position [0, 0]
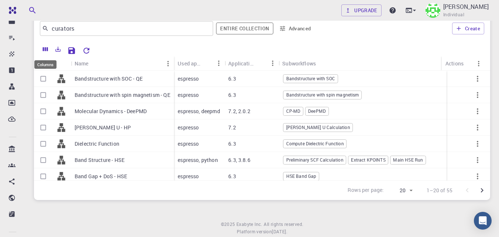
click at [48, 48] on icon "Columns" at bounding box center [45, 49] width 5 height 4
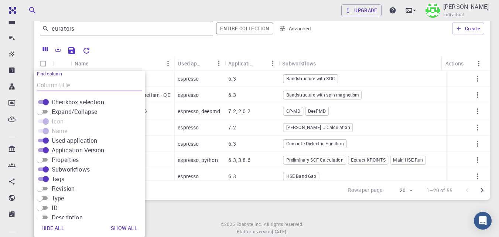
click at [42, 177] on input "Tags" at bounding box center [45, 178] width 27 height 9
checkbox input "false"
click at [185, 48] on div at bounding box center [289, 49] width 390 height 13
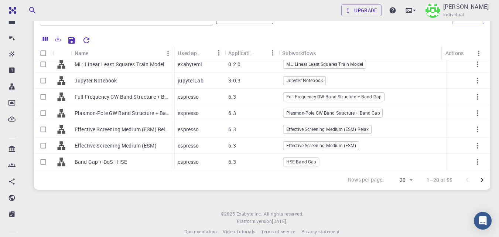
scroll to position [221, 0]
click at [482, 182] on icon "Go to next page" at bounding box center [481, 179] width 9 height 9
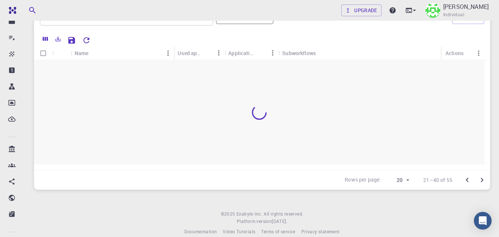
scroll to position [0, 0]
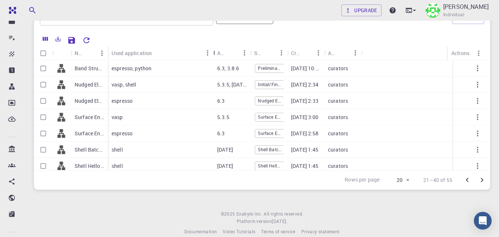
drag, startPoint x: 144, startPoint y: 47, endPoint x: 213, endPoint y: 57, distance: 69.4
click at [213, 57] on div "Used application" at bounding box center [213, 53] width 7 height 14
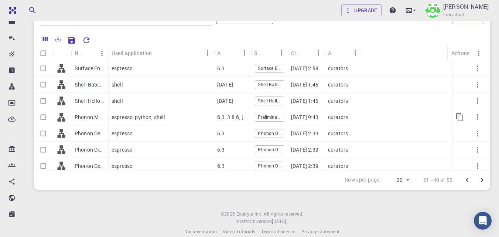
scroll to position [37, 0]
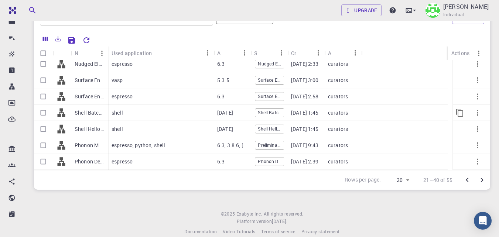
drag, startPoint x: 483, startPoint y: 106, endPoint x: 483, endPoint y: 112, distance: 6.3
click at [483, 112] on div at bounding box center [471, 128] width 37 height 211
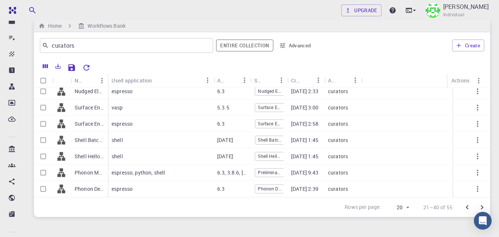
scroll to position [3, 0]
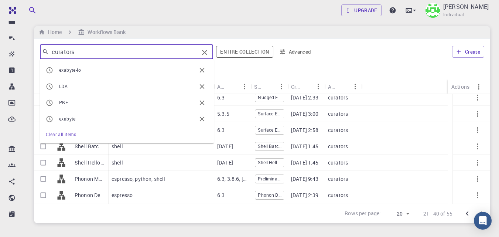
drag, startPoint x: 126, startPoint y: 47, endPoint x: 0, endPoint y: 36, distance: 126.6
click at [0, 36] on div "Free Dashboard Create New Job New Material Create Material Upload File Import f…" at bounding box center [249, 139] width 499 height 284
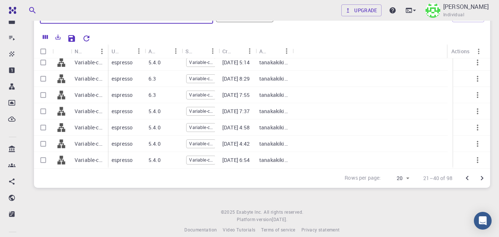
scroll to position [44, 0]
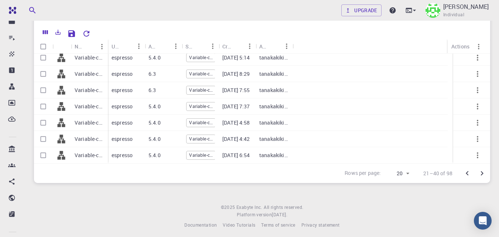
click at [480, 172] on icon "Go to next page" at bounding box center [481, 173] width 9 height 9
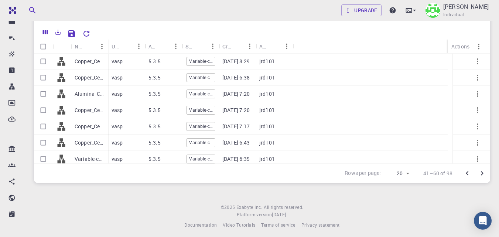
scroll to position [215, 0]
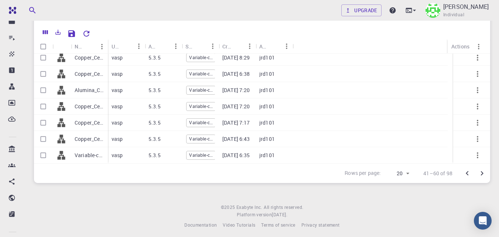
click at [487, 172] on button "Go to next page" at bounding box center [481, 173] width 15 height 15
click at [485, 175] on icon "Go to next page" at bounding box center [481, 173] width 9 height 9
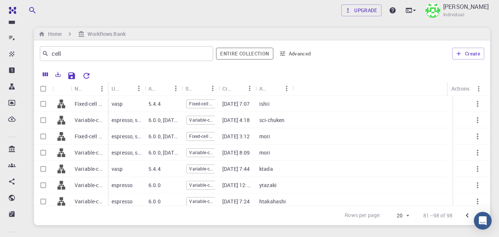
scroll to position [0, 0]
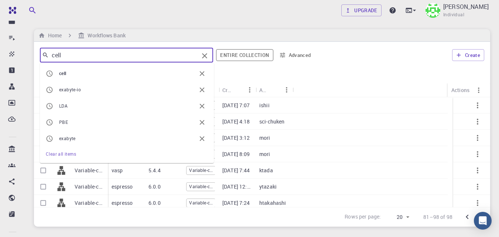
drag, startPoint x: 94, startPoint y: 56, endPoint x: 38, endPoint y: 48, distance: 57.0
click at [38, 48] on div "cell ​ cell exabyte-io LDA PBE exabyte Clear all items Entire collection Advanc…" at bounding box center [262, 55] width 456 height 27
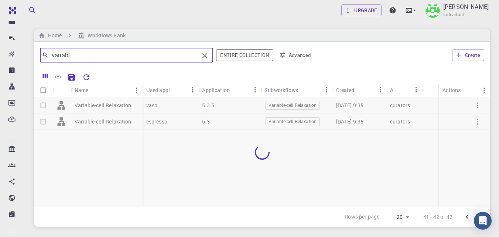
type input "variable"
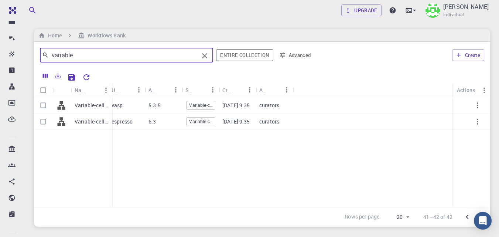
drag, startPoint x: 105, startPoint y: 87, endPoint x: 109, endPoint y: 89, distance: 4.3
click at [109, 89] on div "Name" at bounding box center [112, 90] width 7 height 14
drag, startPoint x: 105, startPoint y: 55, endPoint x: 27, endPoint y: 41, distance: 79.1
click at [27, 41] on div "Upgrade Taha Yusuf Individual Home Workflows Bank variable ​ Entire collection …" at bounding box center [262, 142] width 474 height 284
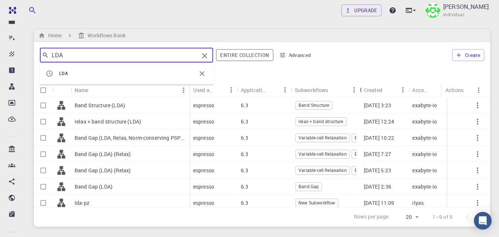
drag, startPoint x: 399, startPoint y: 89, endPoint x: 361, endPoint y: 88, distance: 38.4
click at [361, 88] on div "Subworkflows" at bounding box center [360, 90] width 7 height 14
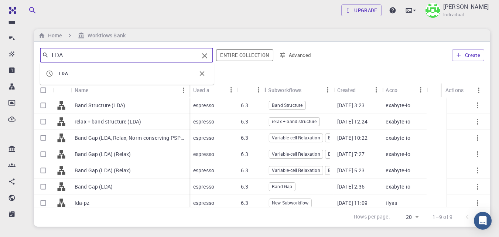
drag, startPoint x: 293, startPoint y: 88, endPoint x: 266, endPoint y: 88, distance: 26.6
click at [266, 88] on div "Application Version" at bounding box center [264, 90] width 7 height 14
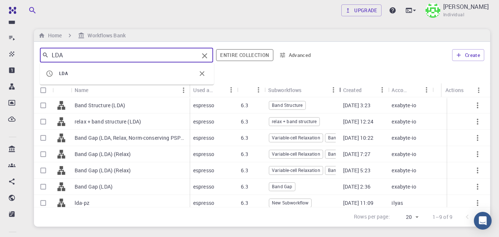
drag, startPoint x: 336, startPoint y: 89, endPoint x: 342, endPoint y: 91, distance: 6.3
click at [342, 91] on div "Subworkflows" at bounding box center [339, 90] width 7 height 14
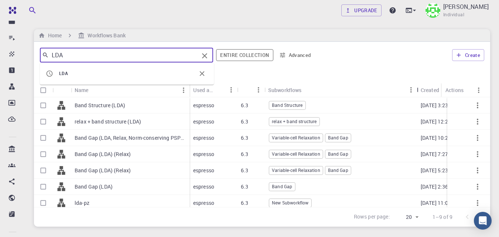
drag, startPoint x: 340, startPoint y: 89, endPoint x: 417, endPoint y: 91, distance: 77.5
click at [417, 91] on div "Subworkflows" at bounding box center [417, 90] width 7 height 14
drag, startPoint x: 444, startPoint y: 87, endPoint x: 128, endPoint y: 164, distance: 324.4
click at [436, 93] on div "Actions" at bounding box center [439, 90] width 7 height 14
type input "LDA"
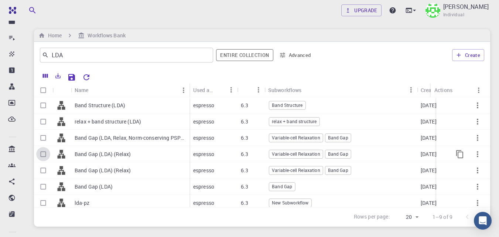
click at [45, 153] on input "Select row" at bounding box center [43, 154] width 14 height 14
checkbox input "true"
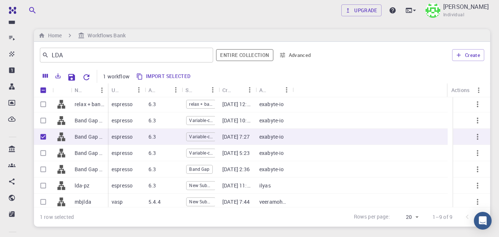
scroll to position [18, 0]
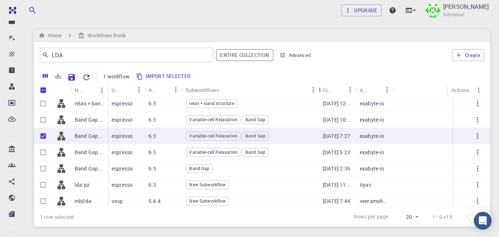
drag, startPoint x: 219, startPoint y: 85, endPoint x: 319, endPoint y: 95, distance: 100.9
click at [319, 95] on div "Subworkflows" at bounding box center [319, 90] width 7 height 14
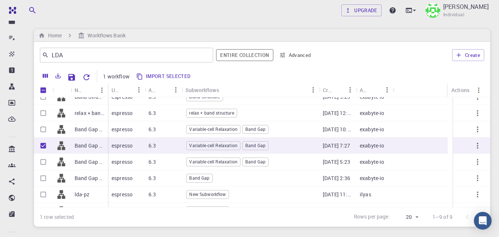
scroll to position [0, 0]
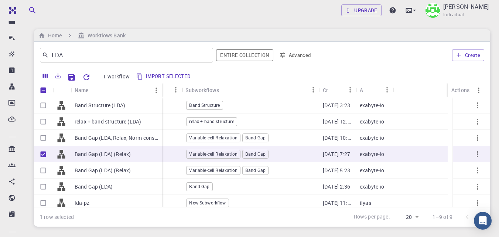
drag, startPoint x: 106, startPoint y: 89, endPoint x: 160, endPoint y: 94, distance: 54.6
click at [160, 94] on div "Name" at bounding box center [162, 90] width 7 height 14
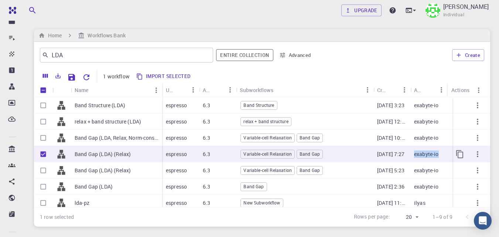
drag, startPoint x: 439, startPoint y: 156, endPoint x: 414, endPoint y: 158, distance: 24.8
click at [414, 158] on div "exabyte-io" at bounding box center [428, 154] width 37 height 16
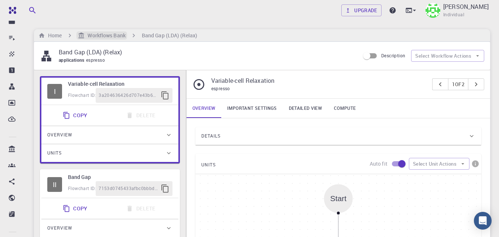
click at [102, 35] on h6 "Workflows Bank" at bounding box center [105, 35] width 41 height 8
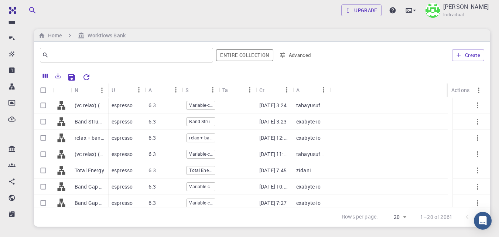
click at [165, 64] on div "​ Entire collection Advanced Create" at bounding box center [262, 55] width 456 height 27
click at [162, 61] on div "​" at bounding box center [126, 55] width 173 height 15
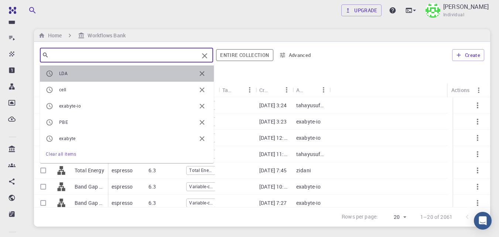
click at [111, 75] on span "LDA" at bounding box center [127, 73] width 137 height 7
type input "LDA"
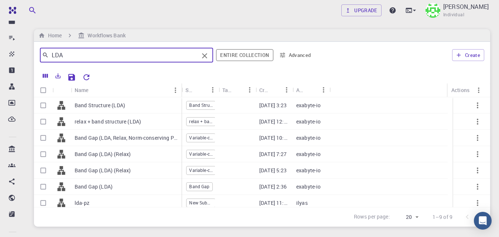
drag, startPoint x: 107, startPoint y: 86, endPoint x: 180, endPoint y: 93, distance: 73.8
click at [180, 93] on div "Name" at bounding box center [181, 90] width 7 height 14
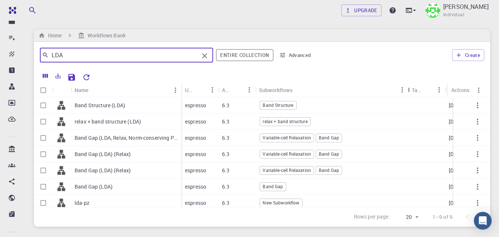
drag, startPoint x: 293, startPoint y: 89, endPoint x: 409, endPoint y: 89, distance: 115.9
click at [409, 89] on div "Subworkflows" at bounding box center [408, 90] width 7 height 14
click at [40, 153] on input "Select row" at bounding box center [43, 154] width 14 height 14
checkbox input "true"
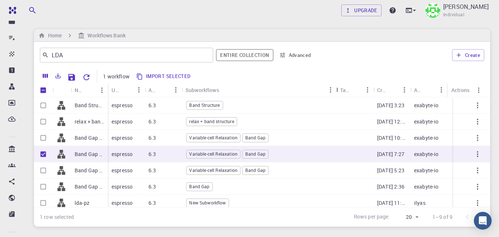
drag, startPoint x: 219, startPoint y: 85, endPoint x: 142, endPoint y: 94, distance: 77.0
click at [336, 91] on div "Subworkflows" at bounding box center [336, 90] width 7 height 14
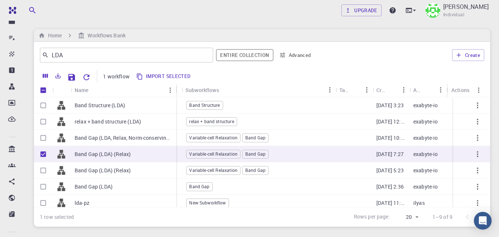
drag, startPoint x: 107, startPoint y: 89, endPoint x: 175, endPoint y: 93, distance: 68.4
click at [175, 93] on div "Name" at bounding box center [176, 90] width 7 height 14
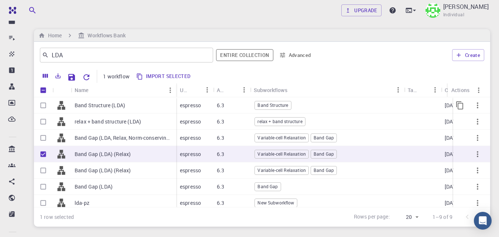
click at [44, 108] on input "Select row" at bounding box center [43, 105] width 14 height 14
checkbox input "true"
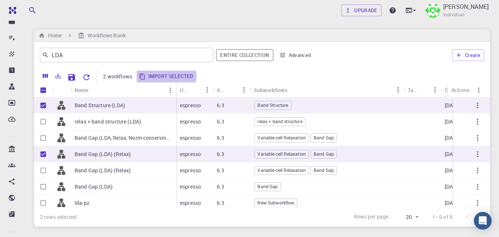
click at [165, 76] on button "Import selected" at bounding box center [167, 76] width 60 height 12
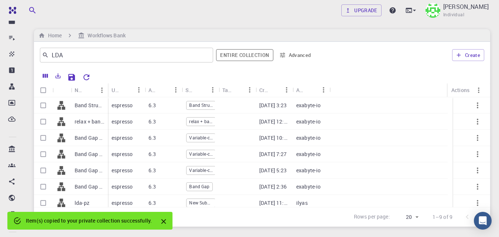
checkbox input "false"
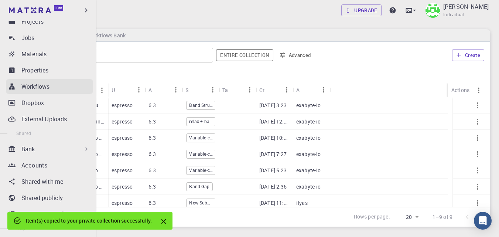
click at [45, 88] on p "Workflows" at bounding box center [35, 86] width 28 height 9
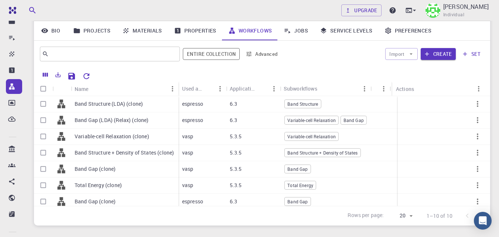
scroll to position [57, 0]
click at [177, 84] on div "Name" at bounding box center [178, 88] width 7 height 14
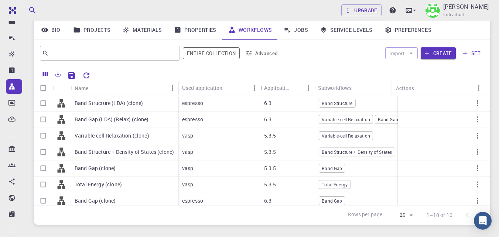
drag, startPoint x: 227, startPoint y: 87, endPoint x: 261, endPoint y: 90, distance: 34.4
click at [261, 90] on div "Used application" at bounding box center [260, 87] width 7 height 14
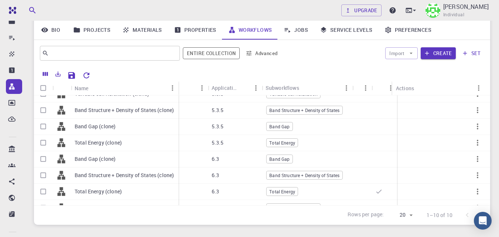
scroll to position [58, 52]
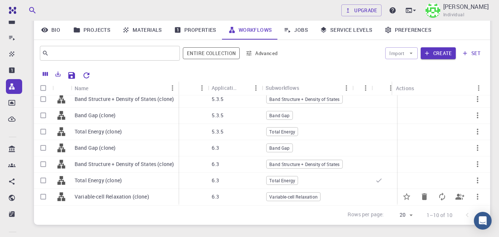
click at [41, 189] on input "Select row" at bounding box center [43, 196] width 14 height 14
checkbox input "true"
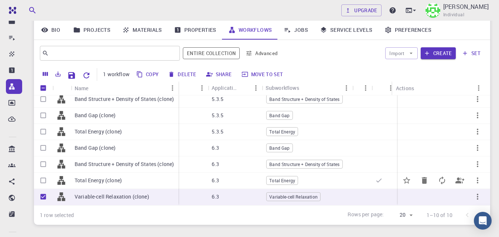
click at [43, 176] on input "Select row" at bounding box center [43, 180] width 14 height 14
checkbox input "true"
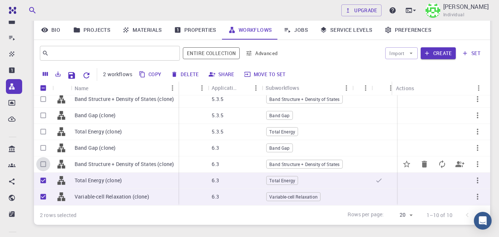
click at [43, 157] on input "Select row" at bounding box center [43, 164] width 14 height 14
checkbox input "true"
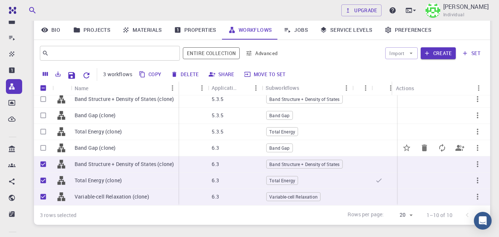
click at [42, 141] on input "Select row" at bounding box center [43, 148] width 14 height 14
checkbox input "true"
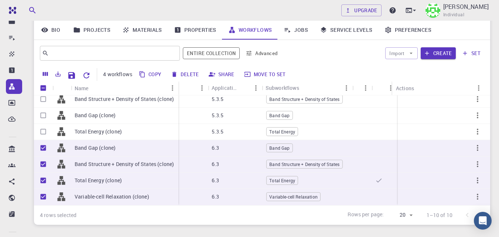
scroll to position [0, 52]
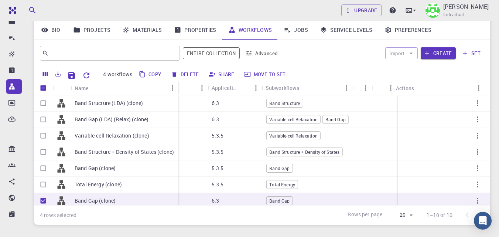
click at [42, 86] on input "Unselect all rows" at bounding box center [43, 88] width 14 height 14
checkbox input "false"
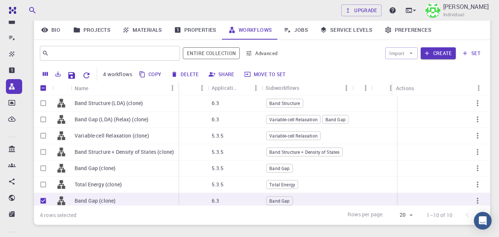
checkbox input "false"
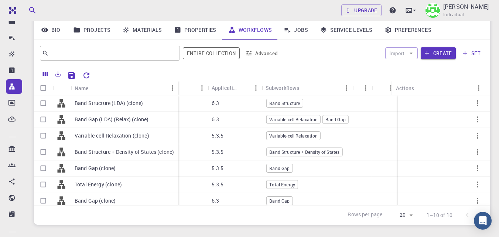
click at [45, 88] on input "Select all rows" at bounding box center [43, 88] width 14 height 14
checkbox input "true"
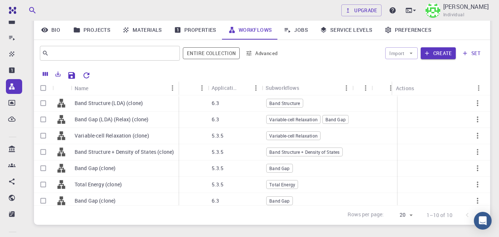
checkbox input "true"
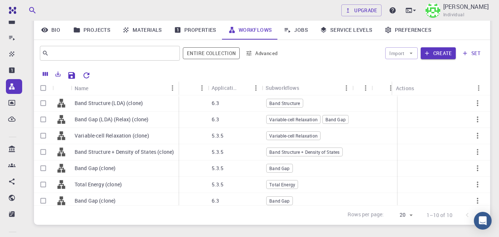
checkbox input "true"
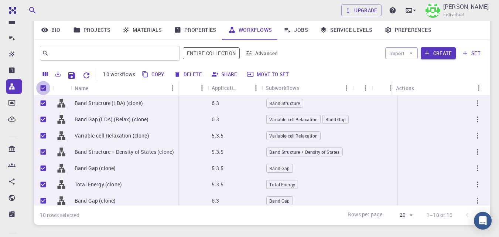
click at [45, 88] on input "Unselect all rows" at bounding box center [43, 88] width 14 height 14
checkbox input "false"
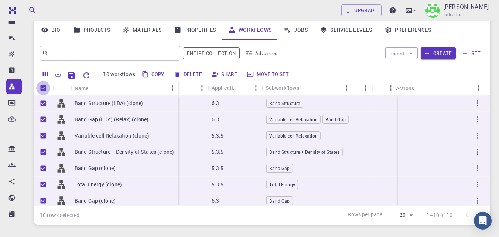
checkbox input "false"
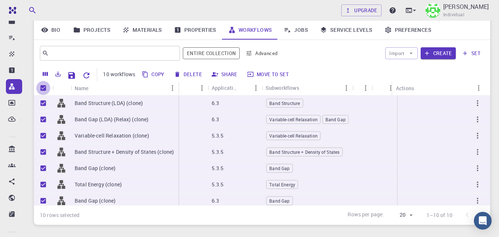
checkbox input "false"
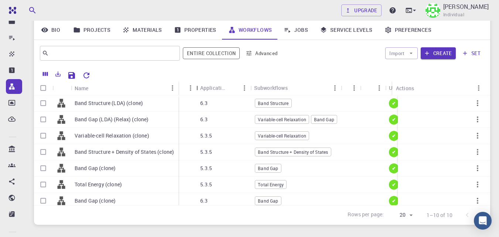
drag, startPoint x: 206, startPoint y: 86, endPoint x: 195, endPoint y: 91, distance: 12.7
click at [195, 91] on div "Used application" at bounding box center [196, 87] width 7 height 14
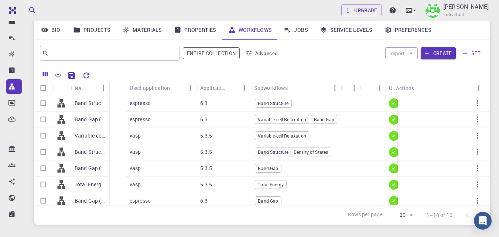
drag, startPoint x: 176, startPoint y: 87, endPoint x: 107, endPoint y: 87, distance: 69.0
click at [107, 87] on div "Name" at bounding box center [109, 88] width 7 height 14
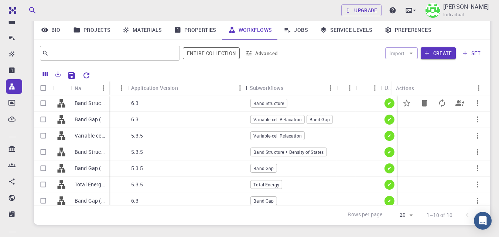
drag, startPoint x: 183, startPoint y: 90, endPoint x: 248, endPoint y: 97, distance: 65.0
click at [248, 97] on div "Name Used application Application Version Subworkflows Tags Default Up-to-date …" at bounding box center [262, 143] width 456 height 124
drag, startPoint x: 106, startPoint y: 89, endPoint x: 125, endPoint y: 96, distance: 20.9
click at [125, 96] on div "Name Used application Application Version Subworkflows Tags Default Up-to-date …" at bounding box center [262, 143] width 456 height 124
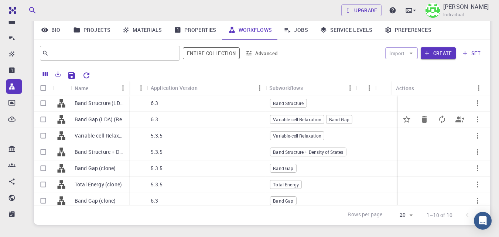
click at [45, 119] on input "Select row" at bounding box center [43, 119] width 14 height 14
checkbox input "true"
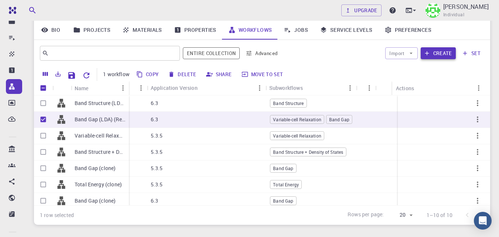
click at [428, 57] on button "Create" at bounding box center [437, 53] width 35 height 12
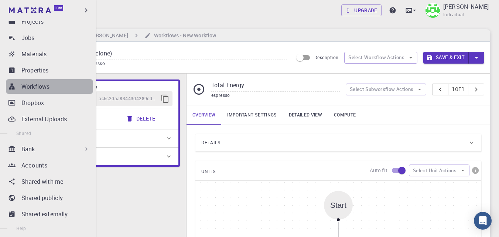
click at [54, 91] on link "Workflows" at bounding box center [49, 86] width 87 height 15
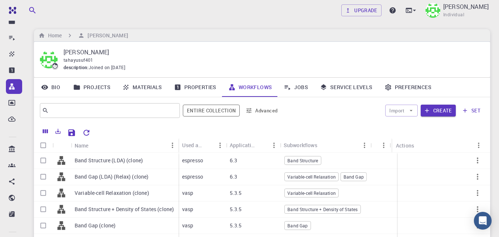
click at [234, 24] on div "Upgrade Taha Yusuf Individual Home Taha Yusuf Taha Yusuf tahayusuf401 descripti…" at bounding box center [262, 169] width 474 height 339
click at [42, 161] on input "Select row" at bounding box center [43, 160] width 14 height 14
checkbox input "true"
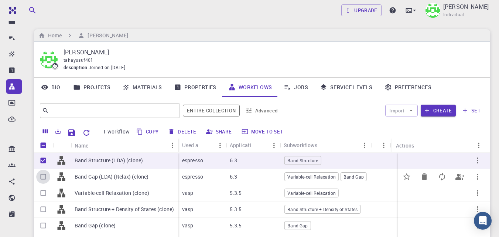
click at [43, 176] on input "Select row" at bounding box center [43, 176] width 14 height 14
checkbox input "true"
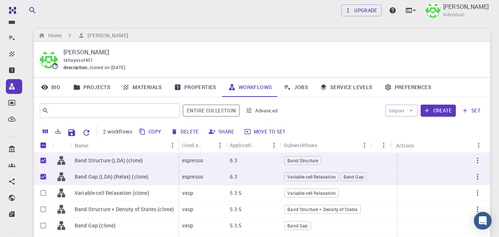
click at [328, 111] on div "Import Create set" at bounding box center [384, 110] width 200 height 18
click at [46, 158] on input "Unselect row" at bounding box center [43, 160] width 14 height 14
checkbox input "false"
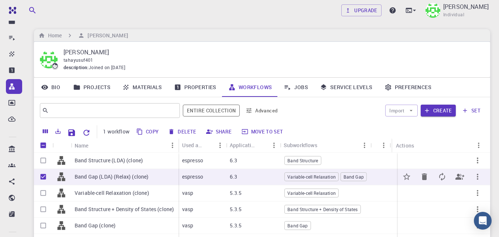
click at [46, 176] on input "Unselect row" at bounding box center [43, 176] width 14 height 14
checkbox input "false"
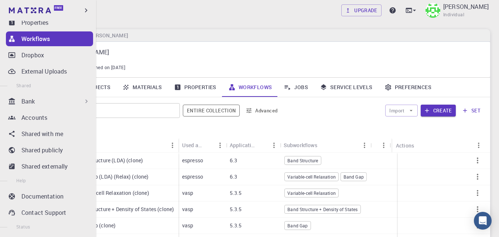
scroll to position [131, 0]
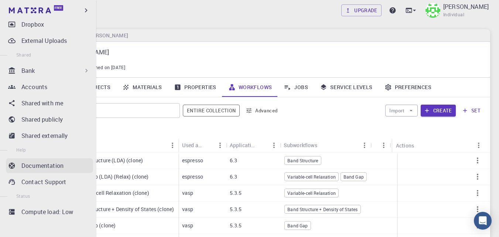
click at [57, 166] on p "Documentation" at bounding box center [42, 165] width 42 height 9
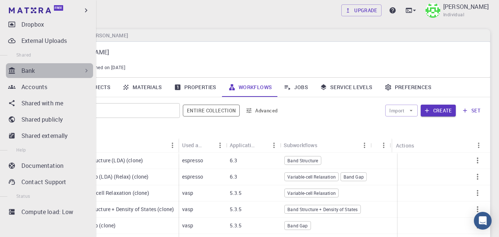
click at [59, 68] on div "Bank" at bounding box center [55, 70] width 69 height 9
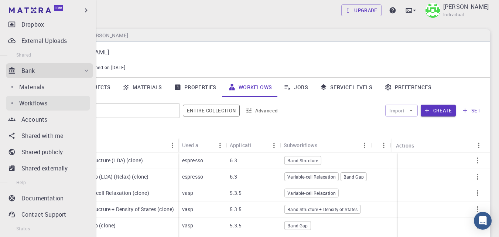
click at [43, 103] on p "Workflows" at bounding box center [33, 103] width 28 height 9
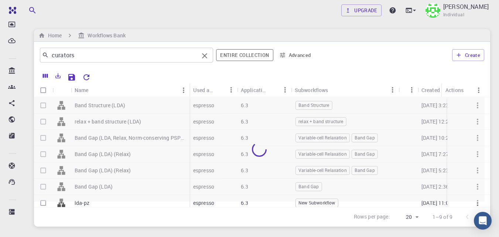
click at [123, 52] on input "curators" at bounding box center [124, 55] width 150 height 10
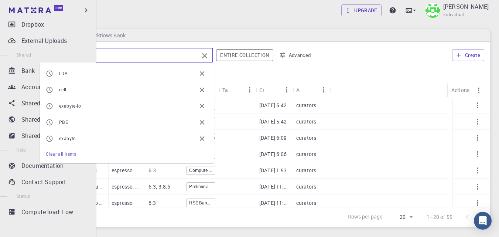
drag, startPoint x: 118, startPoint y: 57, endPoint x: 14, endPoint y: 61, distance: 104.2
click at [14, 61] on div "Free Dashboard Create New Job New Material Create Material Upload File Import f…" at bounding box center [249, 142] width 499 height 284
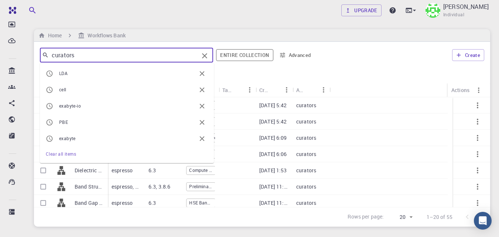
click at [65, 74] on span "LDA" at bounding box center [63, 73] width 8 height 6
type input "LDA"
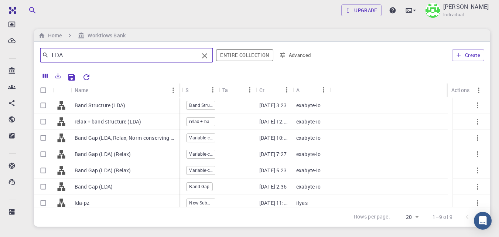
drag, startPoint x: 106, startPoint y: 88, endPoint x: 177, endPoint y: 87, distance: 71.2
click at [177, 87] on div "Name" at bounding box center [179, 90] width 7 height 14
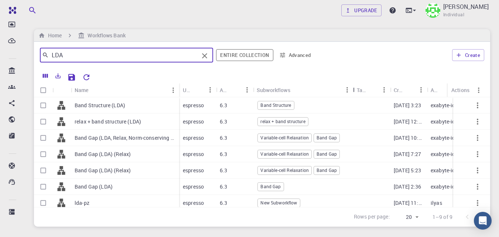
drag, startPoint x: 288, startPoint y: 86, endPoint x: 354, endPoint y: 123, distance: 75.7
click at [351, 88] on div "Subworkflows" at bounding box center [353, 90] width 7 height 14
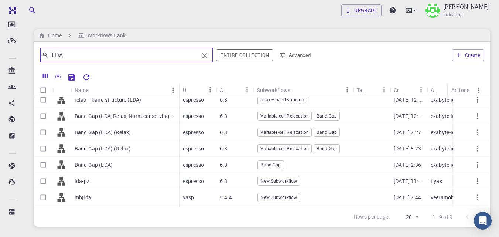
scroll to position [42, 0]
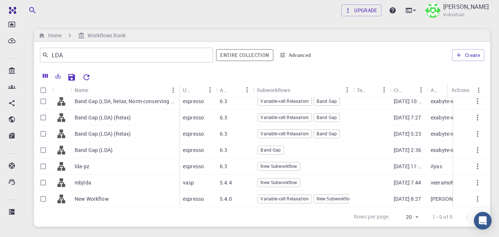
drag, startPoint x: 477, startPoint y: 215, endPoint x: 379, endPoint y: 226, distance: 98.8
click at [379, 226] on body "Free Dashboard Create New Job New Material Create Material Upload File Import f…" at bounding box center [249, 142] width 499 height 284
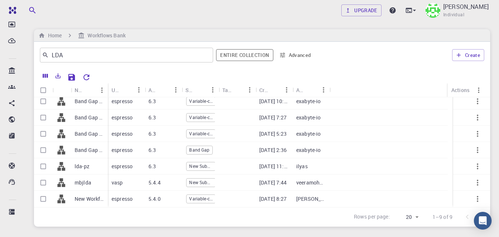
scroll to position [0, 0]
